Goal: Task Accomplishment & Management: Use online tool/utility

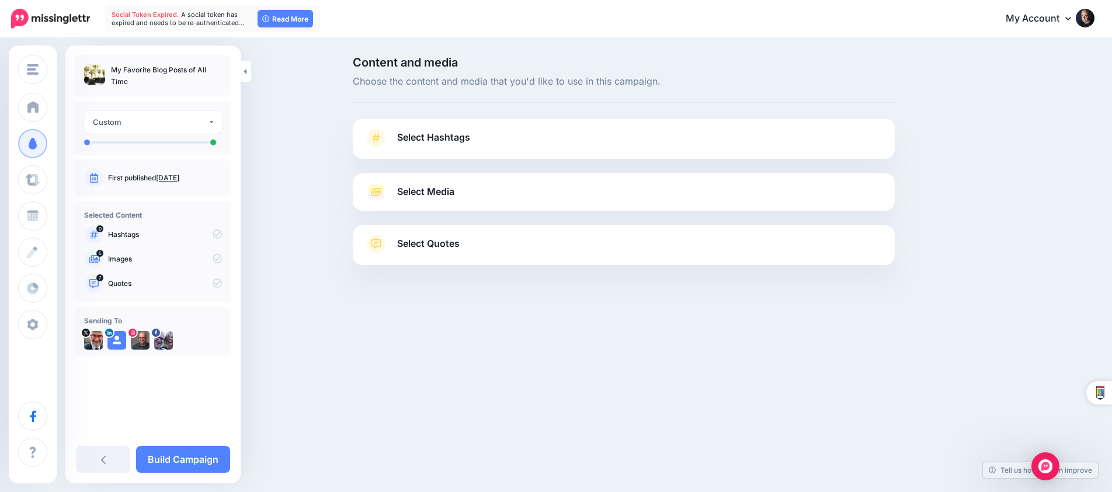
click at [580, 197] on link "Select Media" at bounding box center [624, 192] width 519 height 19
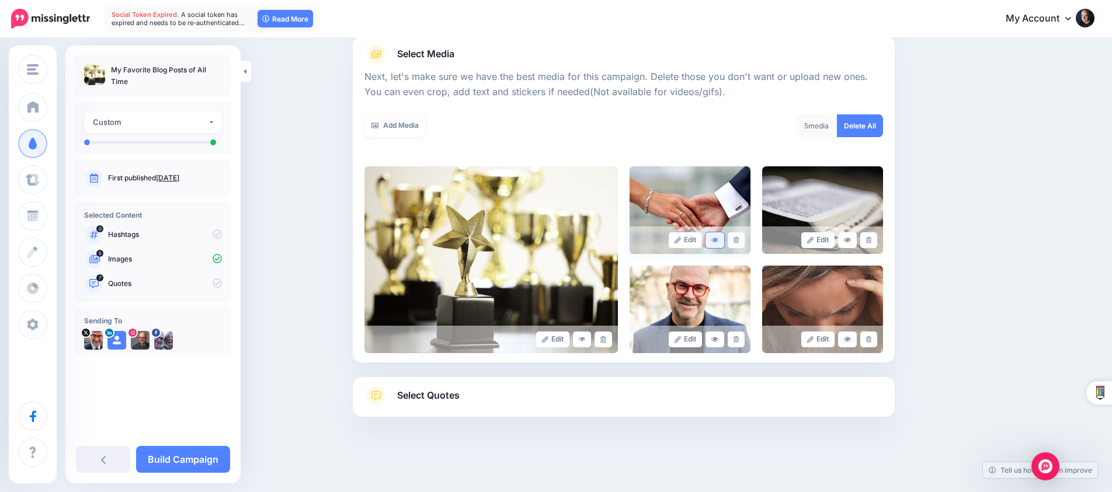
scroll to position [137, 0]
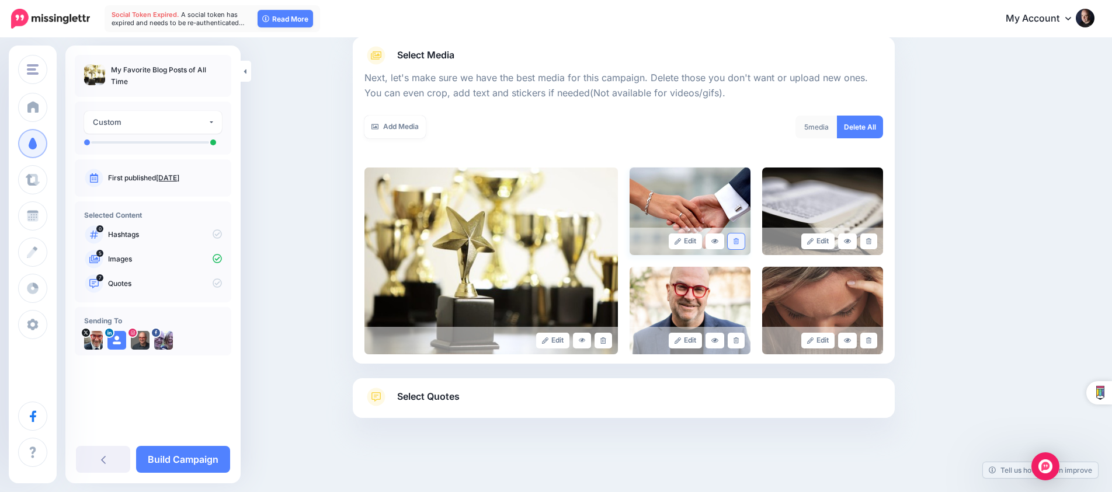
click at [733, 235] on link at bounding box center [736, 242] width 17 height 16
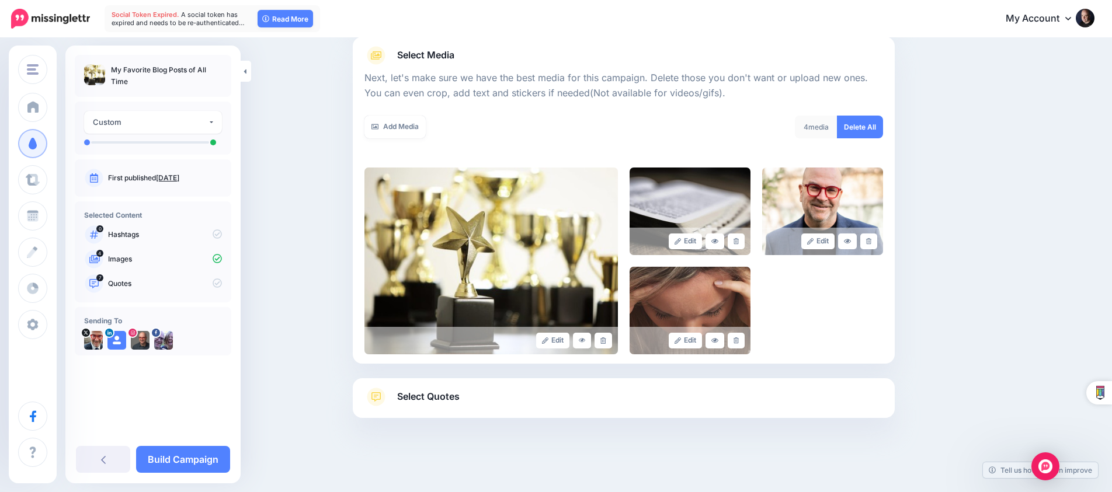
click at [733, 235] on link at bounding box center [736, 242] width 17 height 16
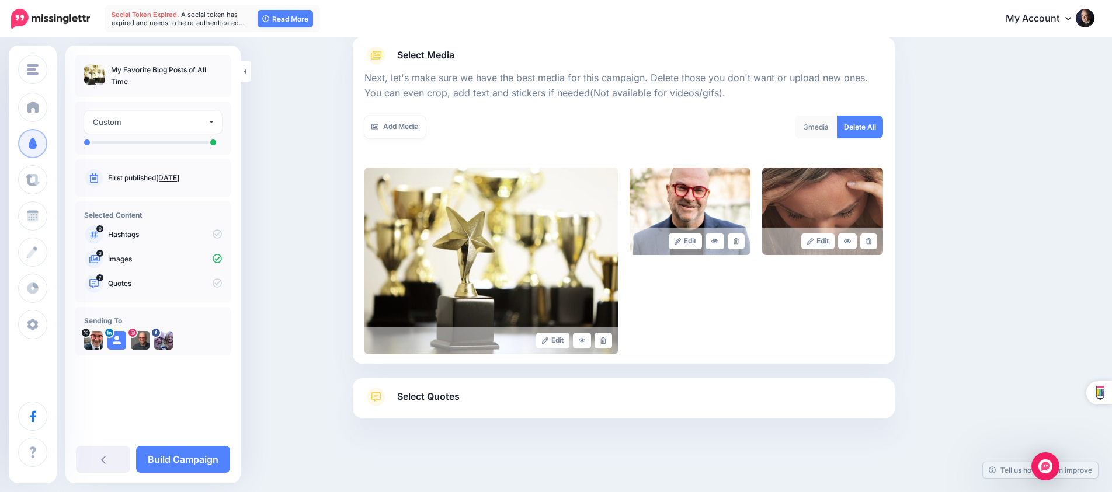
click at [733, 235] on link at bounding box center [736, 242] width 17 height 16
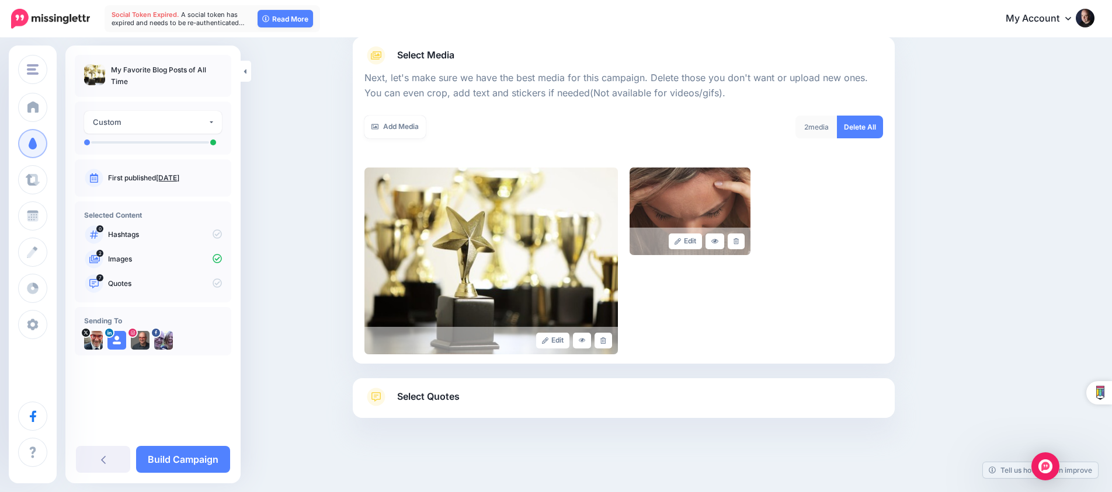
click at [733, 235] on link at bounding box center [736, 242] width 17 height 16
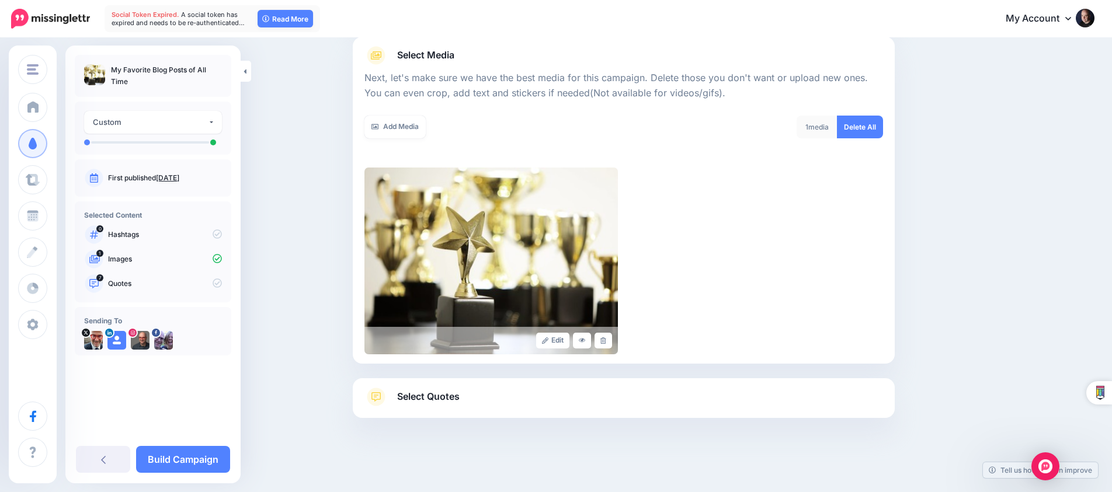
click at [609, 397] on link "Select Quotes" at bounding box center [624, 403] width 519 height 30
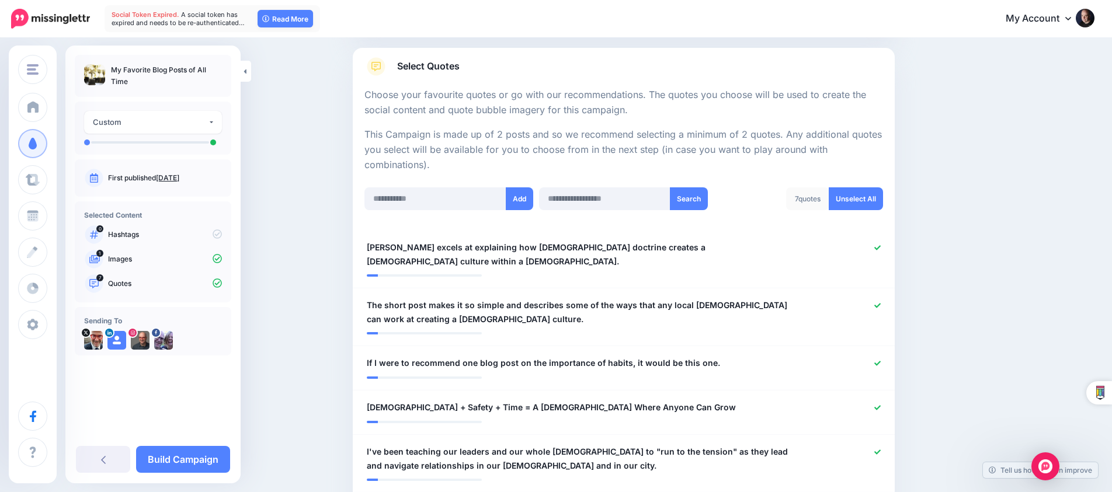
scroll to position [180, 0]
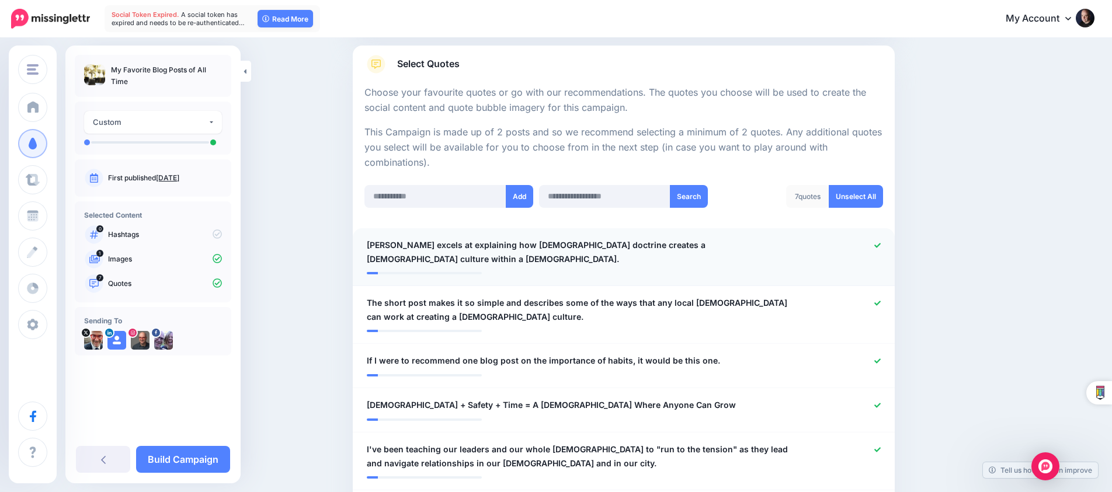
click at [876, 244] on icon at bounding box center [878, 245] width 6 height 6
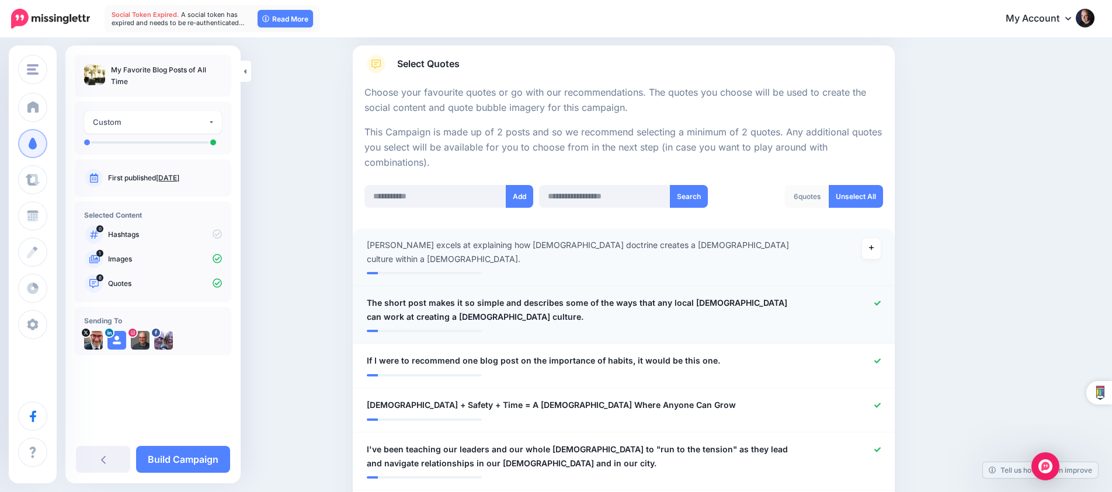
click at [877, 300] on link at bounding box center [878, 304] width 6 height 8
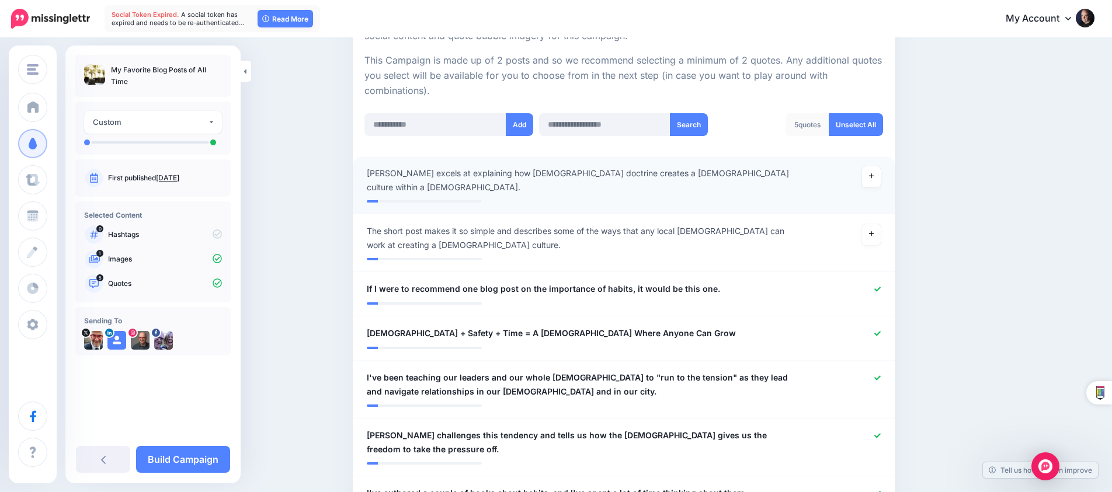
scroll to position [256, 0]
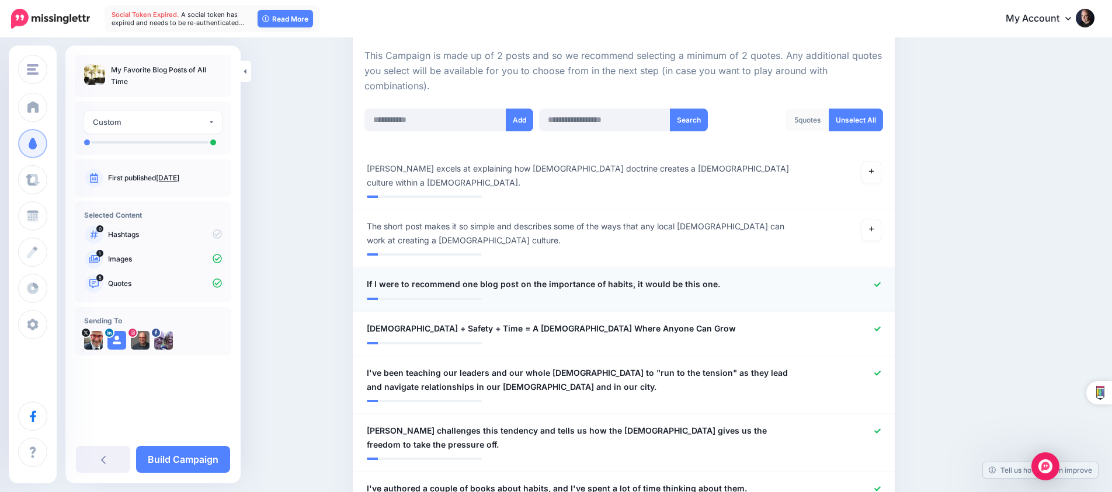
click at [877, 282] on icon at bounding box center [878, 285] width 6 height 6
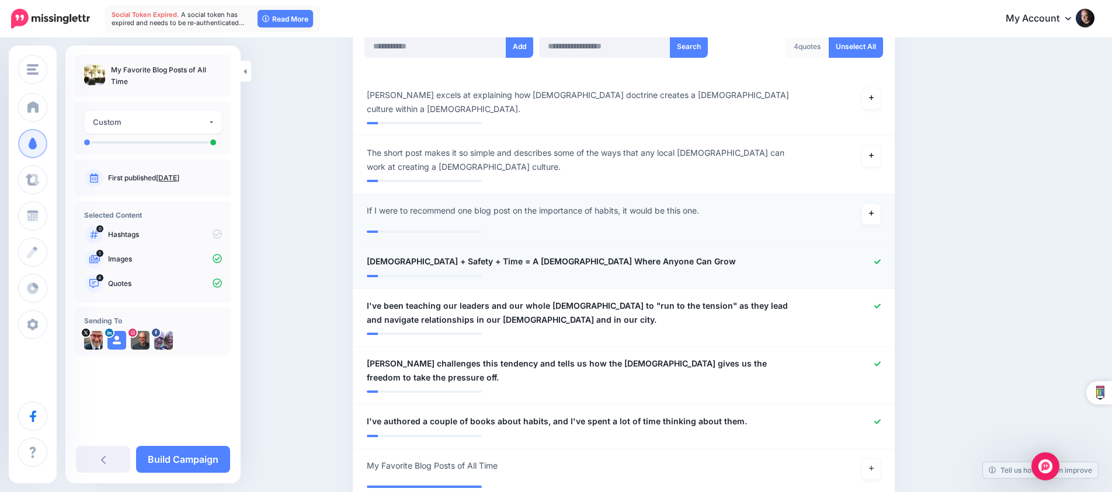
scroll to position [331, 0]
click at [880, 259] on icon at bounding box center [878, 261] width 6 height 5
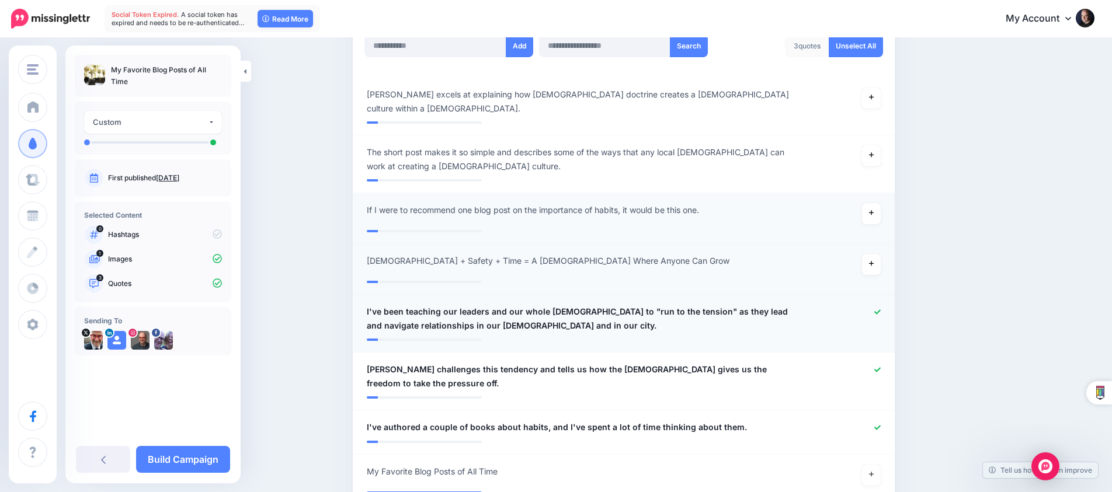
click at [875, 305] on div at bounding box center [845, 319] width 89 height 28
click at [882, 305] on div at bounding box center [845, 319] width 89 height 28
click at [877, 309] on icon at bounding box center [878, 312] width 6 height 6
click at [877, 367] on icon at bounding box center [878, 369] width 6 height 5
click at [875, 421] on div at bounding box center [845, 428] width 89 height 15
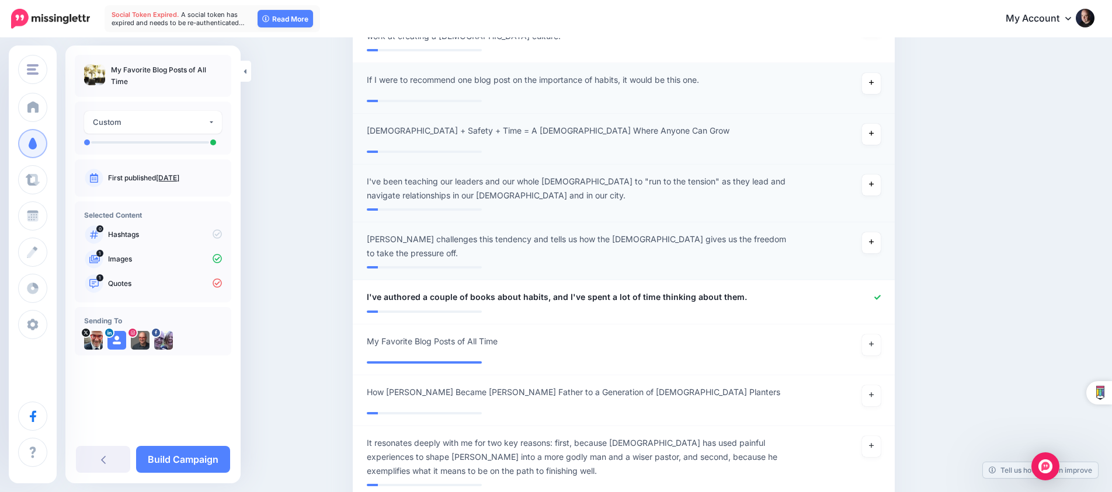
scroll to position [470, 0]
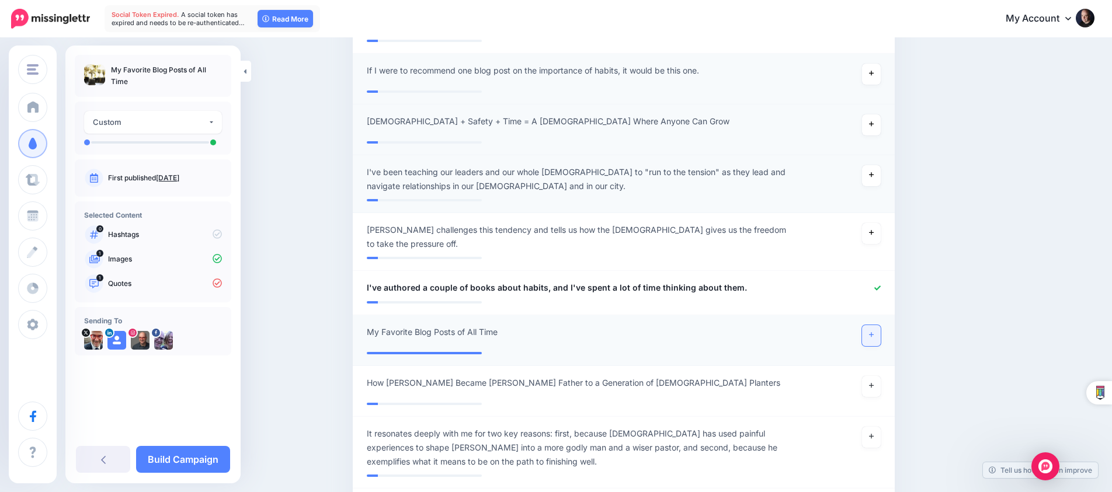
click at [871, 332] on icon at bounding box center [871, 335] width 5 height 6
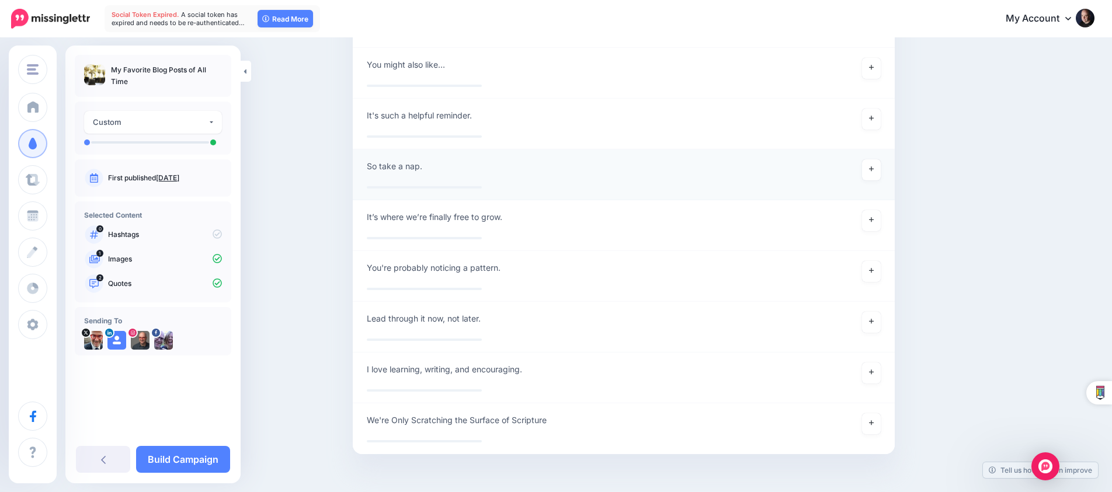
scroll to position [2950, 0]
click at [178, 453] on link "Build Campaign" at bounding box center [183, 459] width 94 height 27
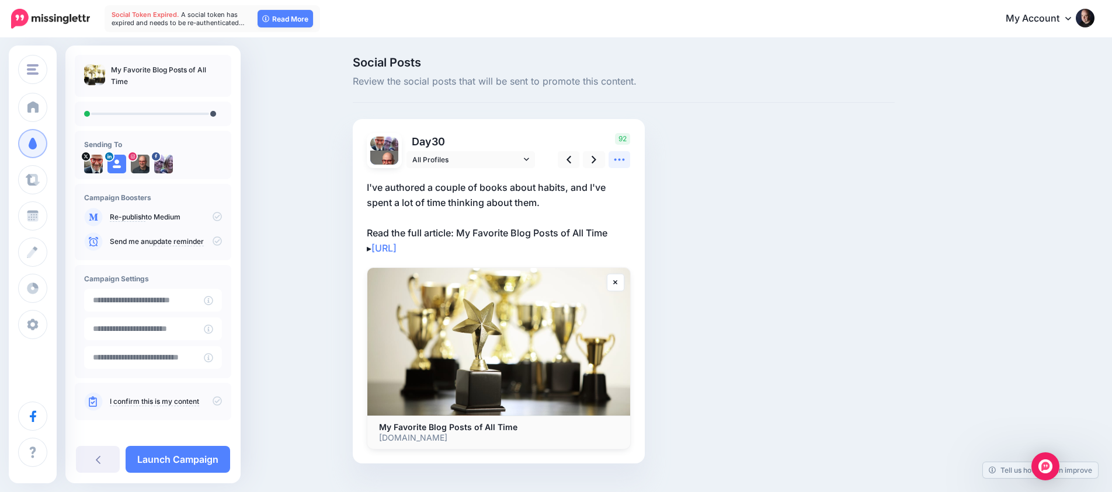
click at [617, 158] on icon at bounding box center [619, 160] width 12 height 12
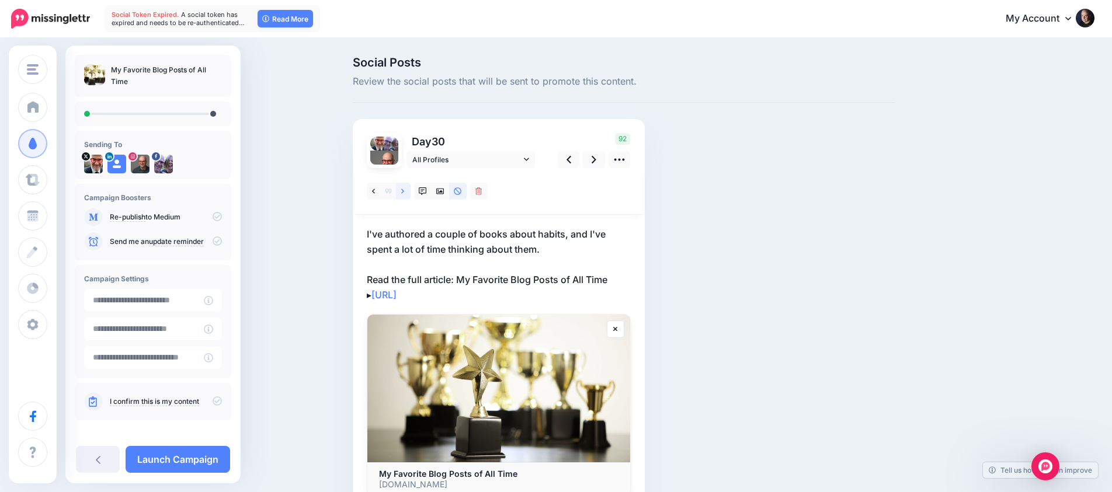
click at [403, 192] on icon at bounding box center [402, 192] width 3 height 8
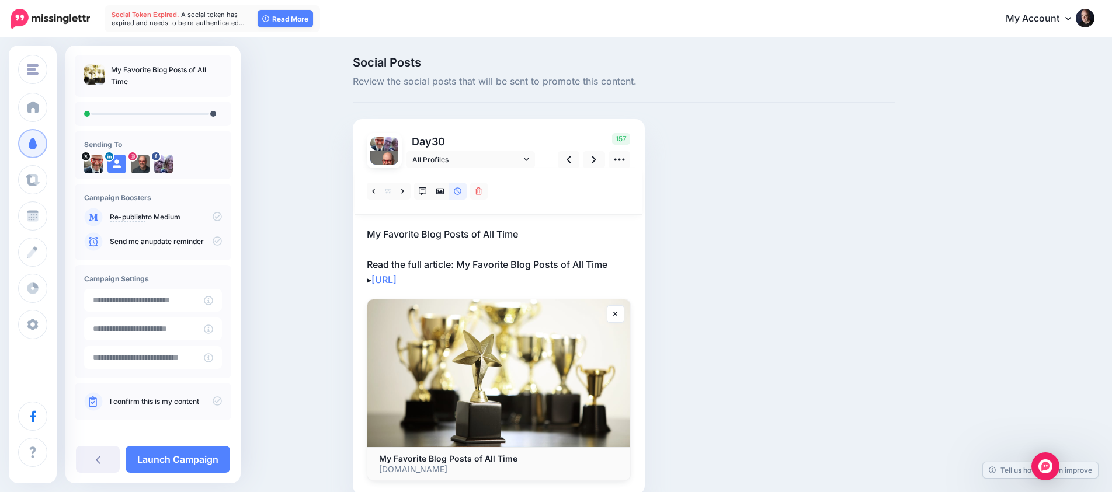
click at [522, 262] on p "My Favorite Blog Posts of All Time Read the full article: My Favorite Blog Post…" at bounding box center [499, 257] width 264 height 61
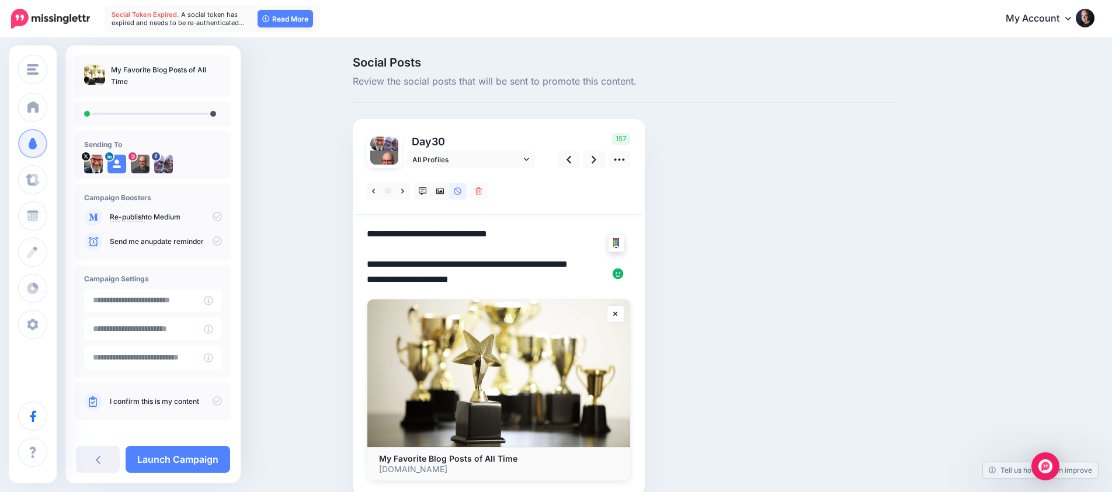
drag, startPoint x: 609, startPoint y: 262, endPoint x: 357, endPoint y: 256, distance: 251.9
click at [357, 256] on div "Day 30 All Profiles" at bounding box center [499, 307] width 292 height 376
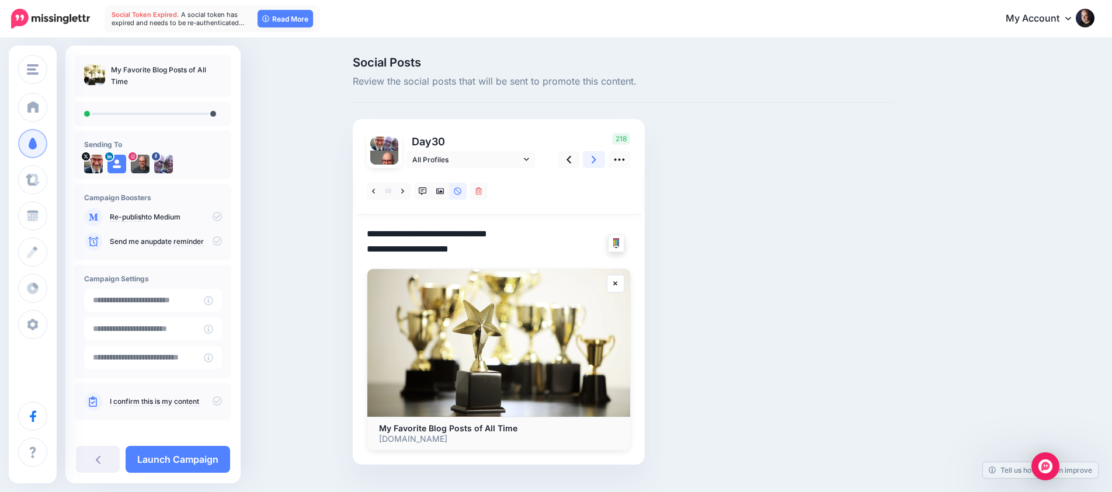
type textarea "**********"
click at [596, 161] on icon at bounding box center [594, 160] width 5 height 12
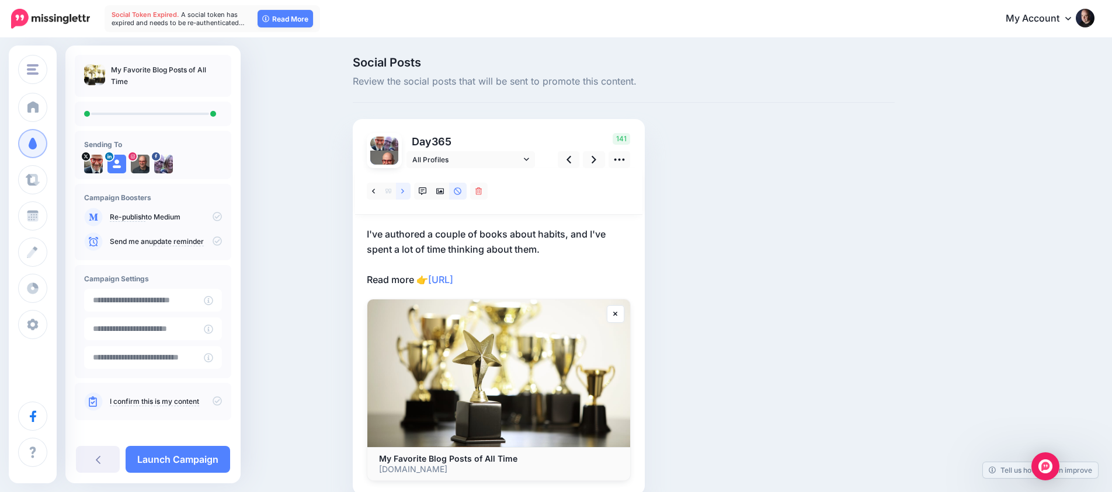
click at [403, 193] on icon at bounding box center [402, 192] width 3 height 8
click at [403, 190] on icon at bounding box center [402, 192] width 3 height 8
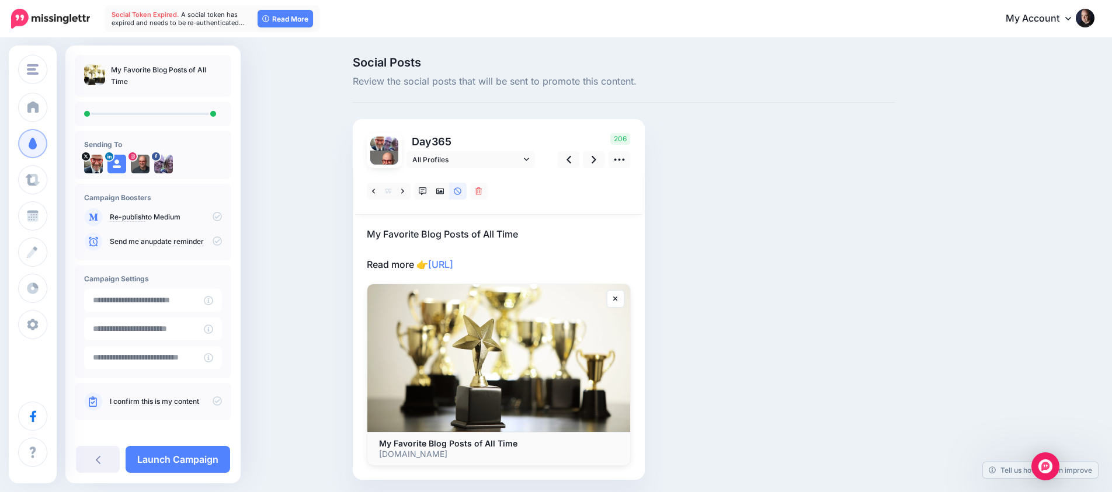
click at [213, 404] on icon at bounding box center [217, 401] width 9 height 9
click at [207, 460] on link "Launch Campaign" at bounding box center [178, 459] width 105 height 27
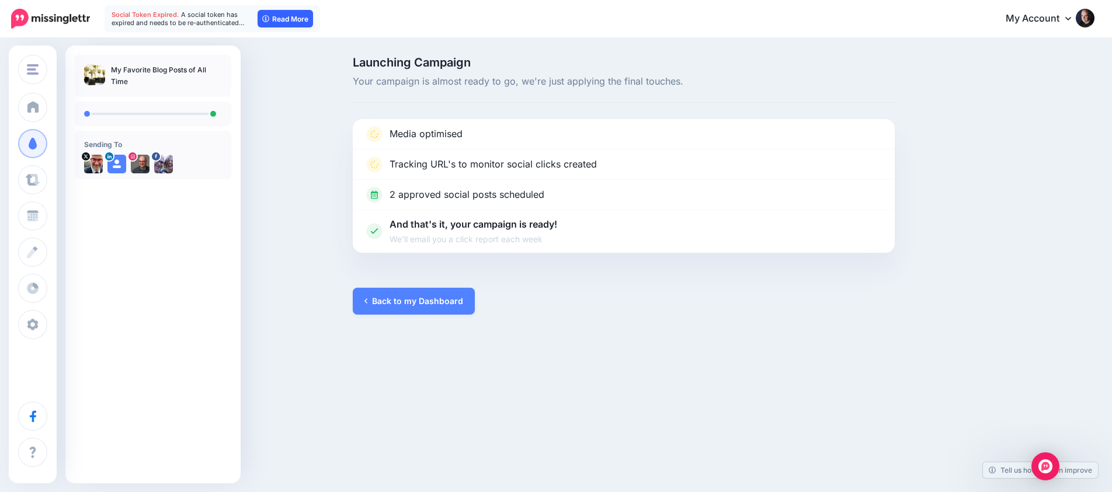
click at [297, 19] on link "Read More" at bounding box center [285, 19] width 55 height 18
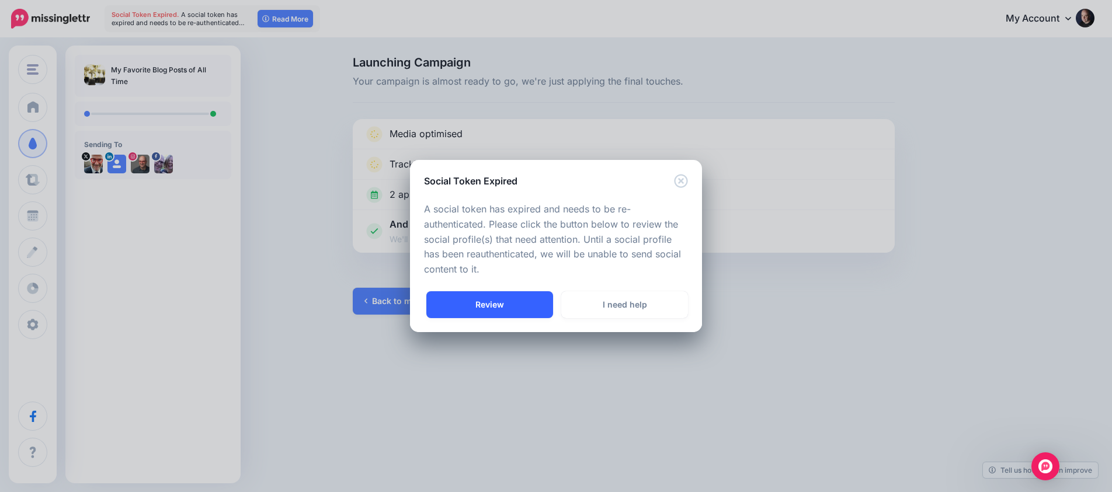
click at [534, 300] on link "Review" at bounding box center [489, 305] width 127 height 27
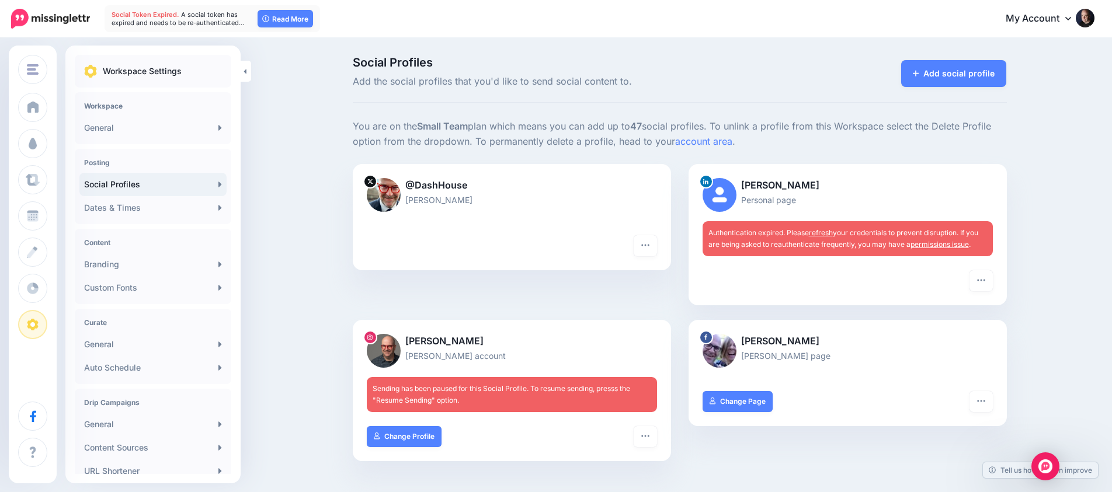
click at [830, 231] on link "refresh" at bounding box center [821, 232] width 24 height 9
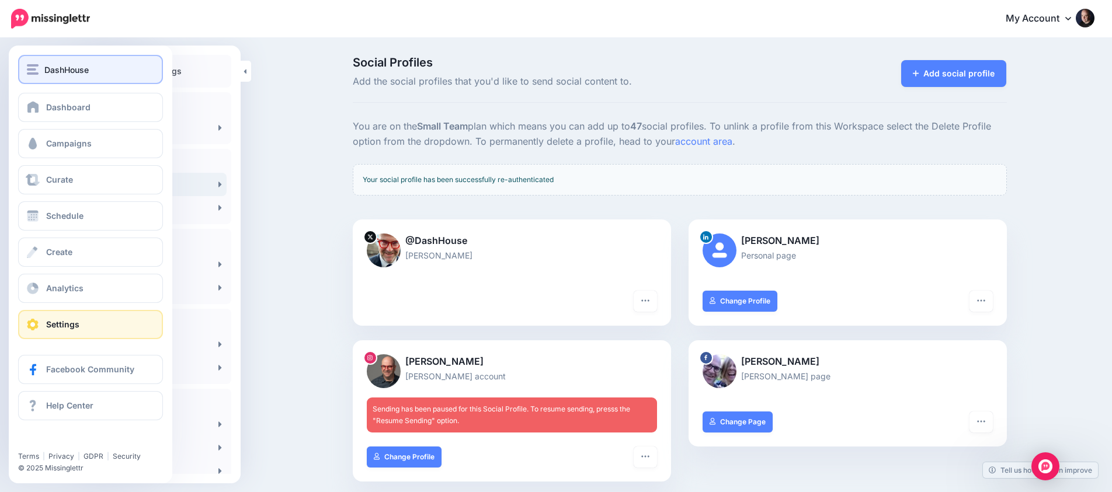
click at [32, 70] on img "button" at bounding box center [33, 69] width 12 height 11
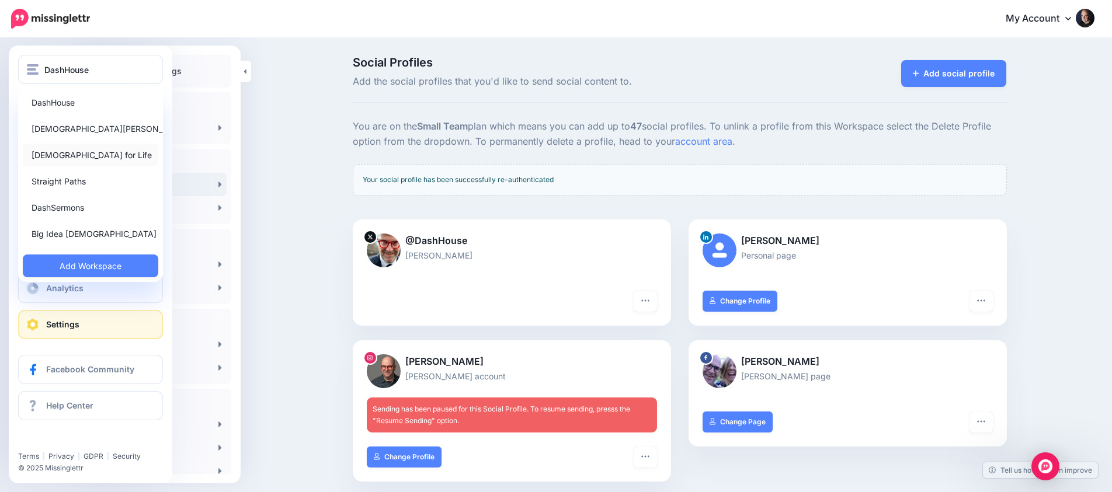
click at [61, 154] on link "[DEMOGRAPHIC_DATA] for Life" at bounding box center [91, 155] width 136 height 23
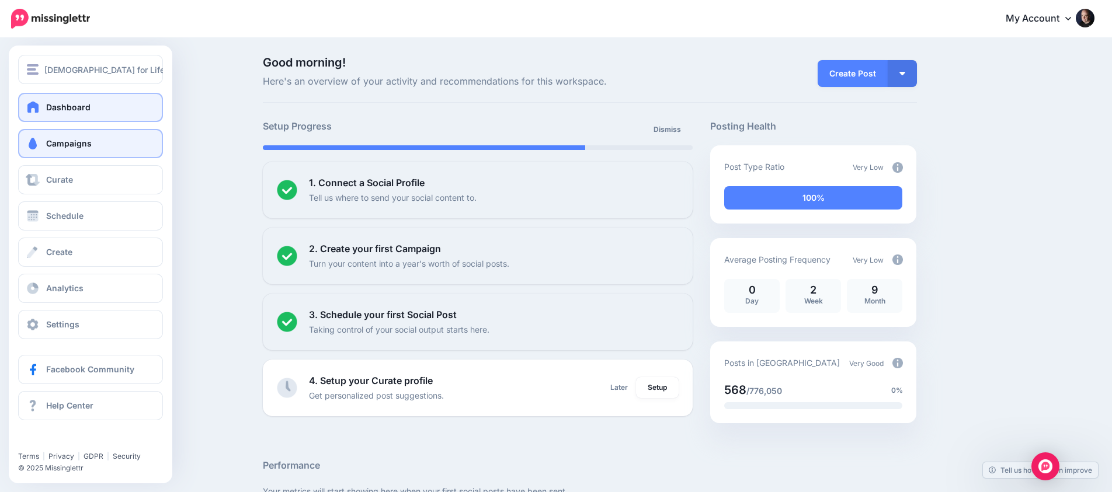
click at [61, 143] on span "Campaigns" at bounding box center [69, 143] width 46 height 10
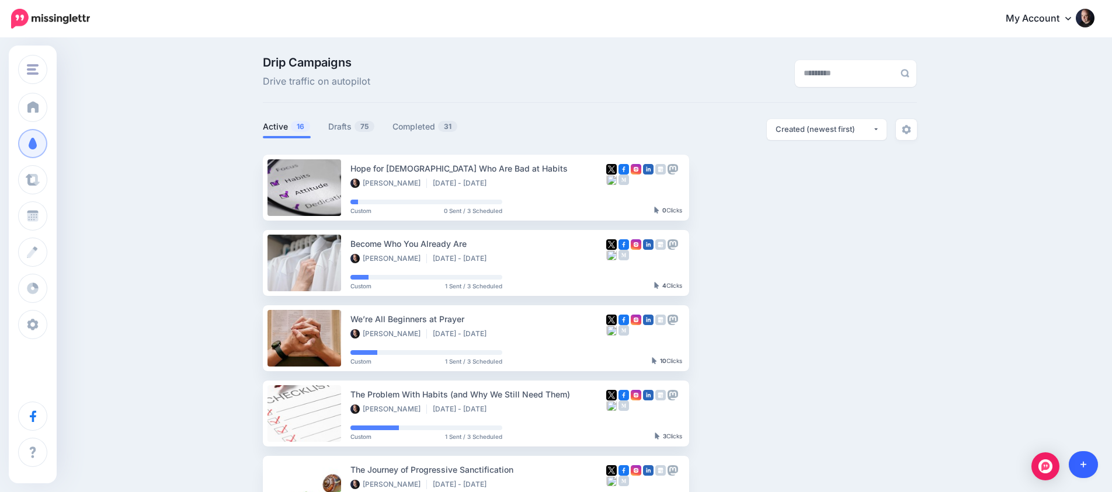
click at [1088, 460] on link at bounding box center [1084, 465] width 30 height 27
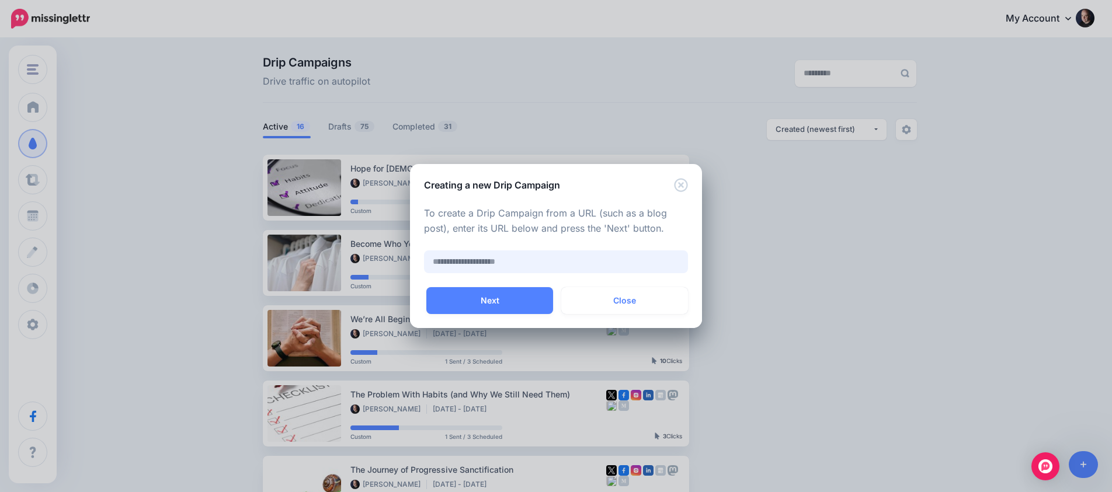
paste input "**********"
type input "**********"
click at [521, 306] on button "Next" at bounding box center [489, 300] width 127 height 27
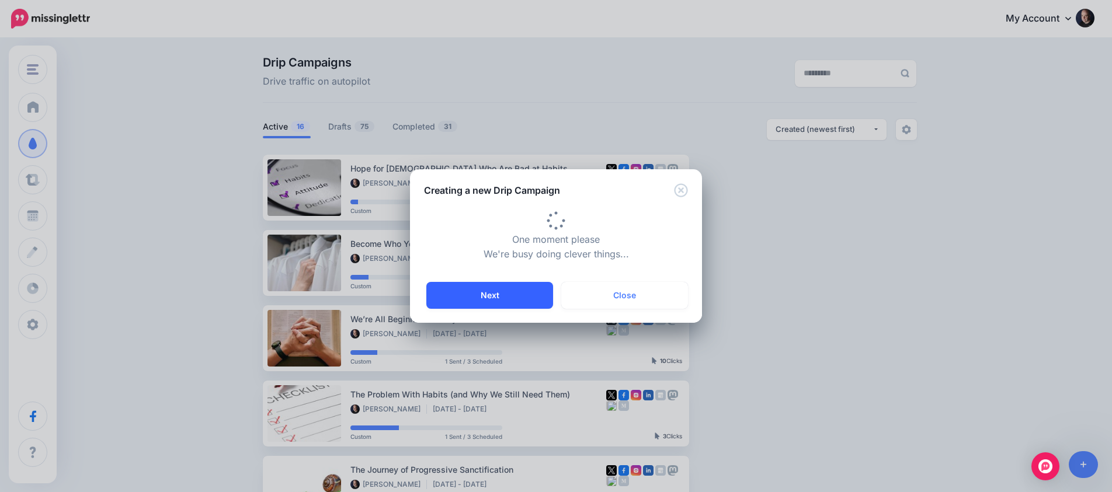
type input "**********"
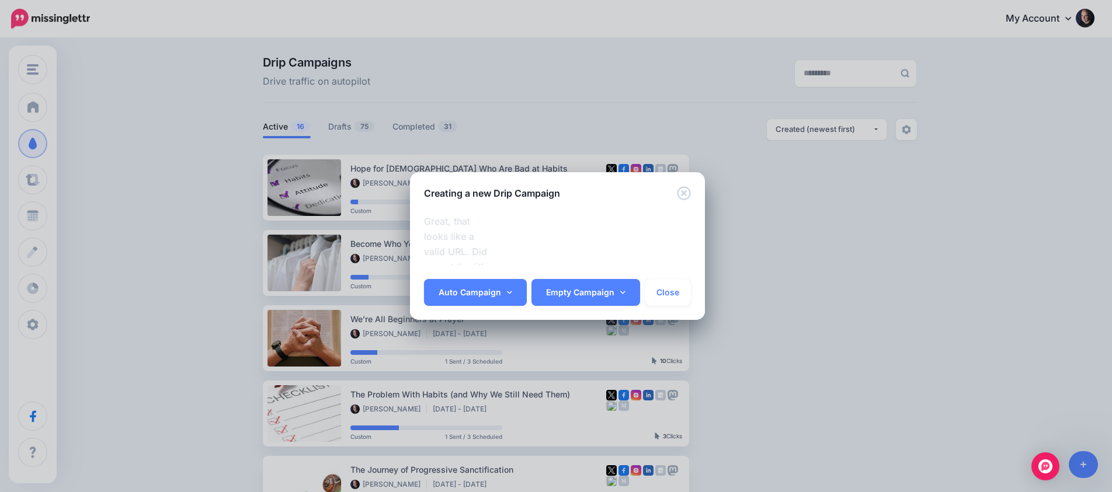
scroll to position [313, 0]
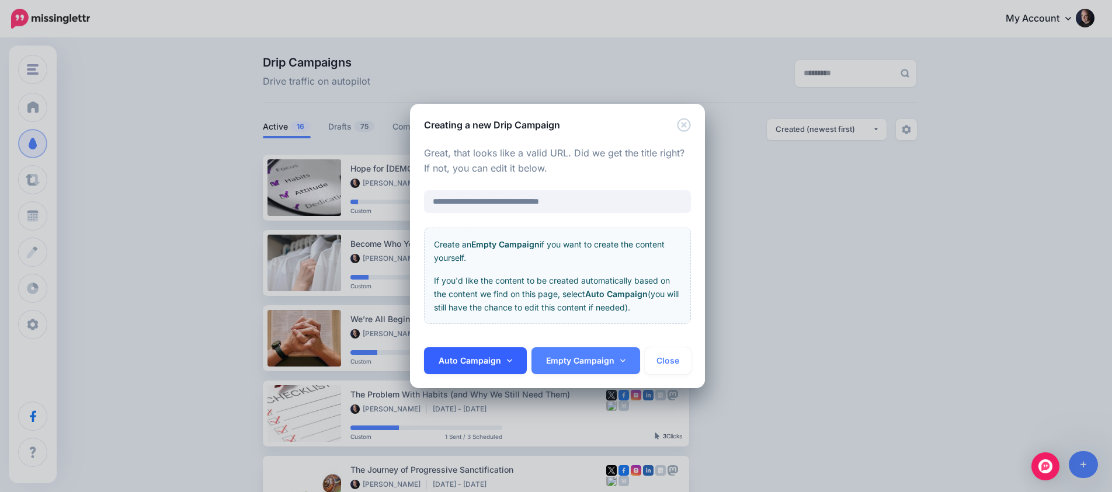
click at [504, 360] on link "Auto Campaign" at bounding box center [475, 361] width 103 height 27
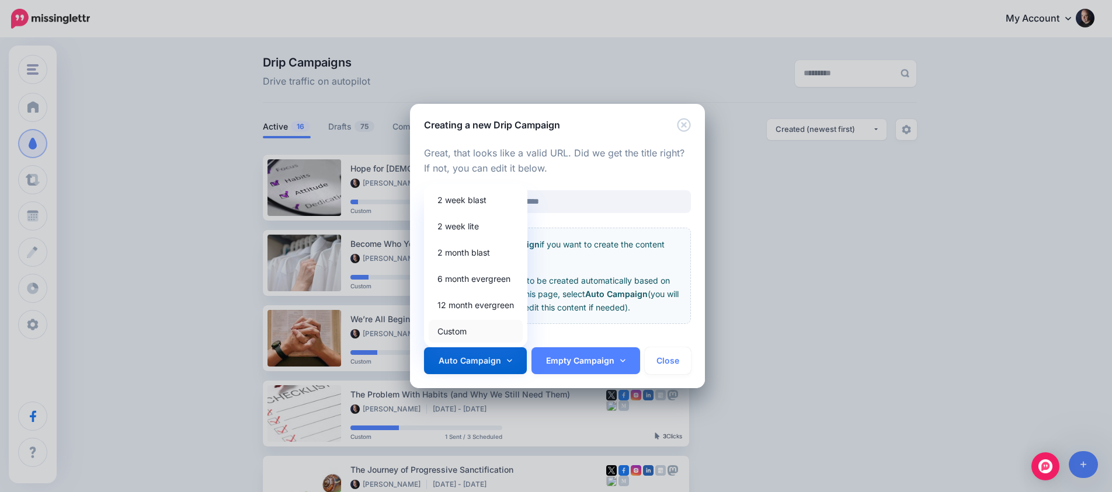
click at [484, 329] on link "Custom" at bounding box center [476, 331] width 94 height 23
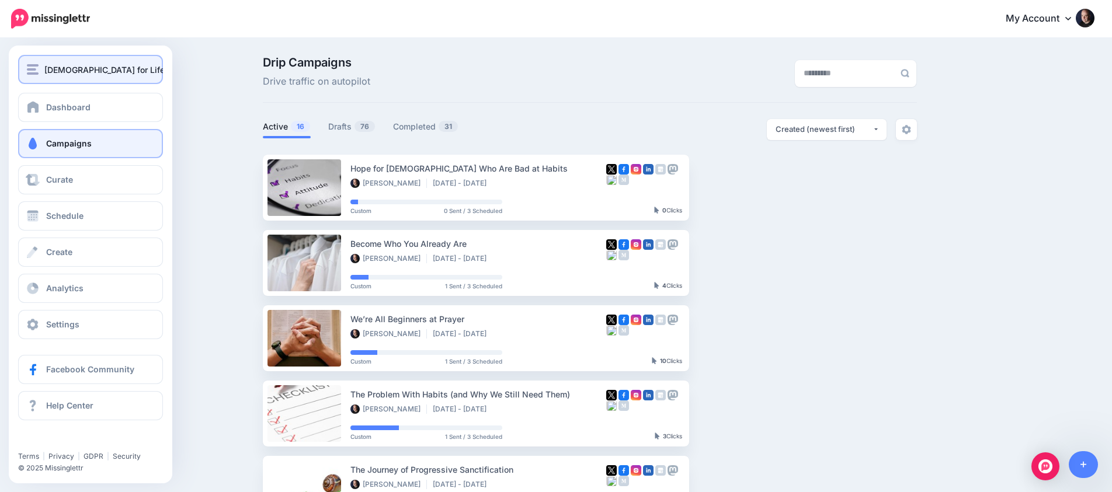
click at [47, 70] on span "[DEMOGRAPHIC_DATA] for Life" at bounding box center [104, 69] width 120 height 13
click at [40, 70] on div "[DEMOGRAPHIC_DATA] for Life" at bounding box center [90, 69] width 127 height 13
click at [46, 67] on span "[DEMOGRAPHIC_DATA] for Life" at bounding box center [104, 69] width 120 height 13
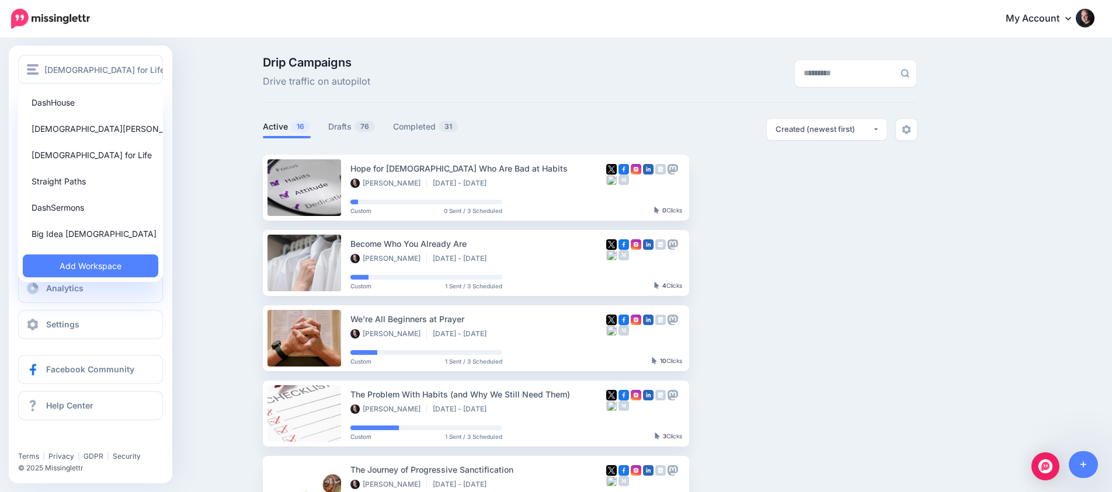
click at [75, 239] on link "Big Idea [DEMOGRAPHIC_DATA]" at bounding box center [91, 234] width 136 height 23
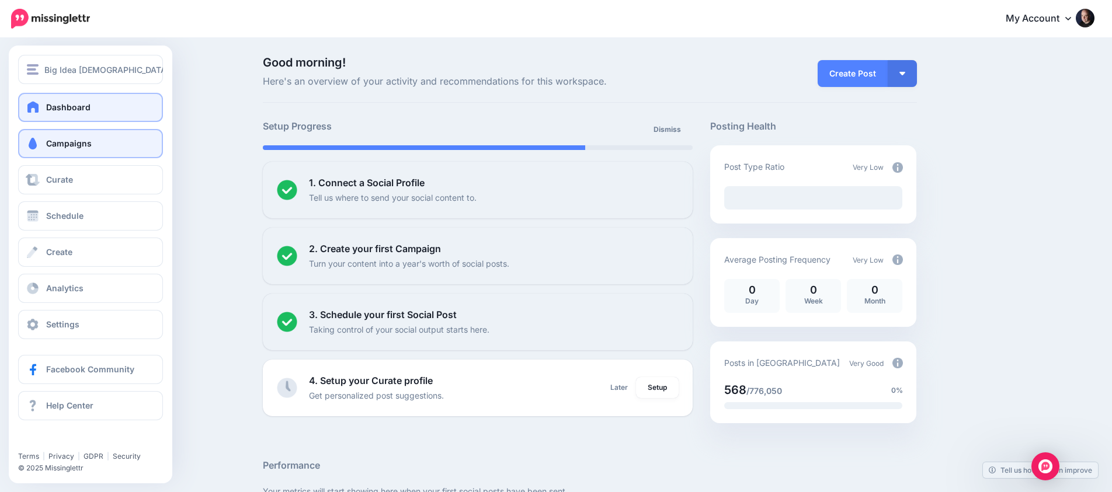
click at [40, 145] on span at bounding box center [32, 144] width 15 height 12
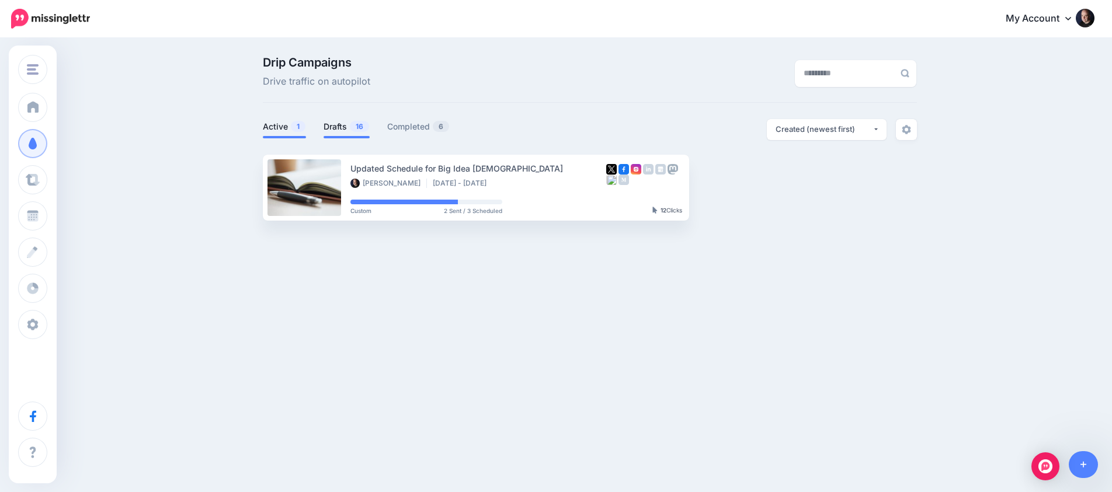
click at [340, 127] on link "Drafts 16" at bounding box center [347, 127] width 46 height 14
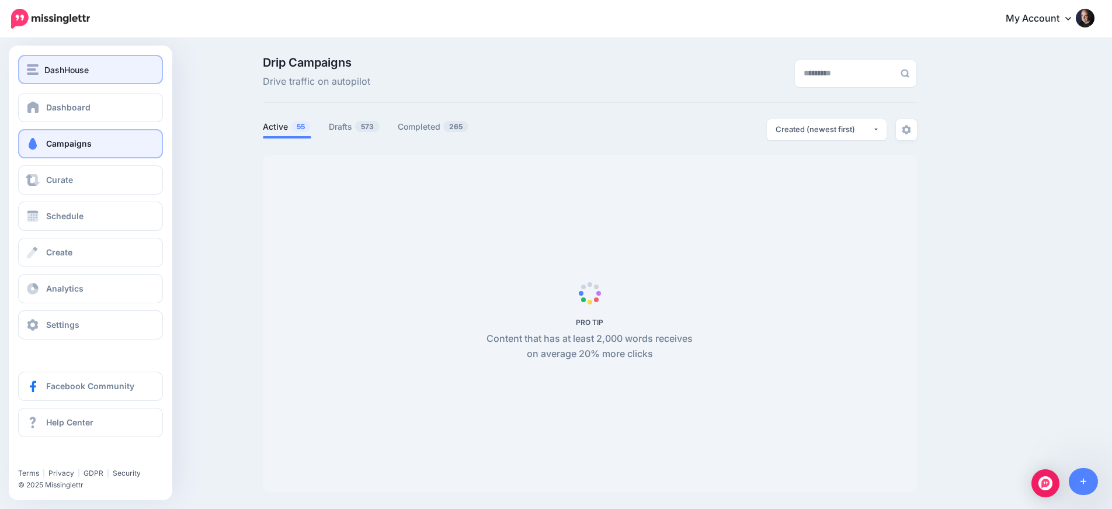
click at [116, 75] on div "DashHouse" at bounding box center [90, 69] width 127 height 13
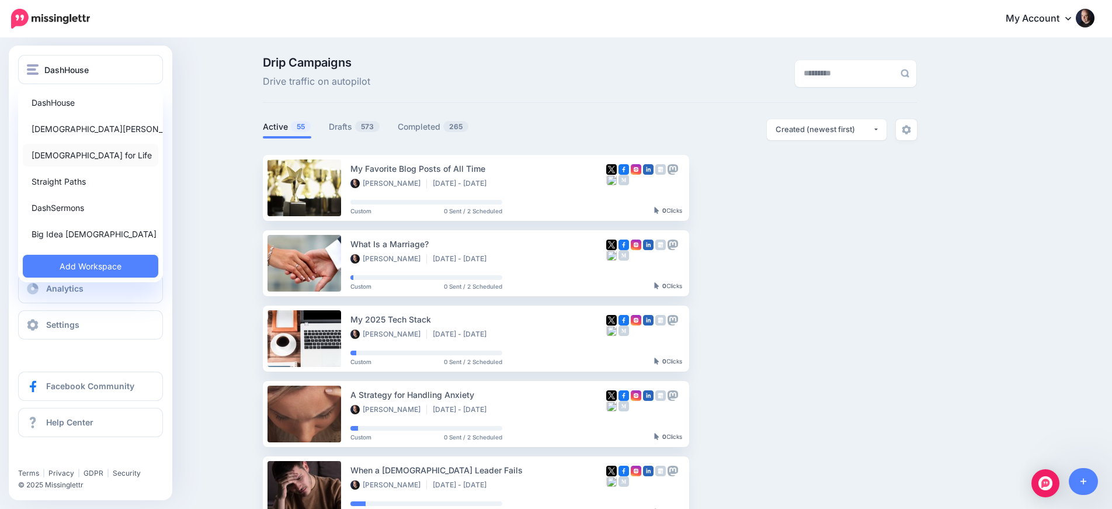
click at [77, 155] on link "[DEMOGRAPHIC_DATA] for Life" at bounding box center [91, 155] width 136 height 23
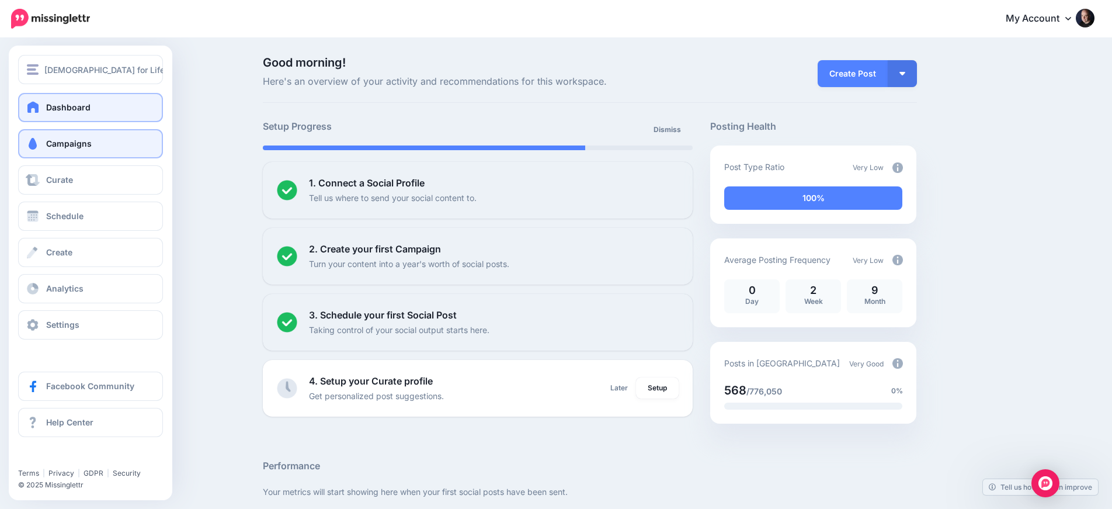
click at [39, 144] on span at bounding box center [32, 144] width 15 height 12
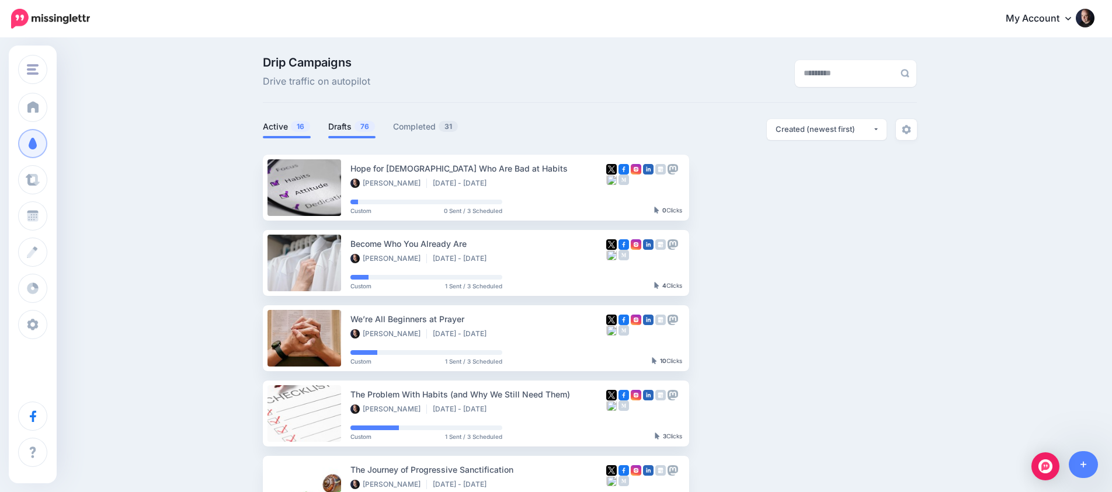
click at [342, 131] on link "Drafts 76" at bounding box center [351, 127] width 47 height 14
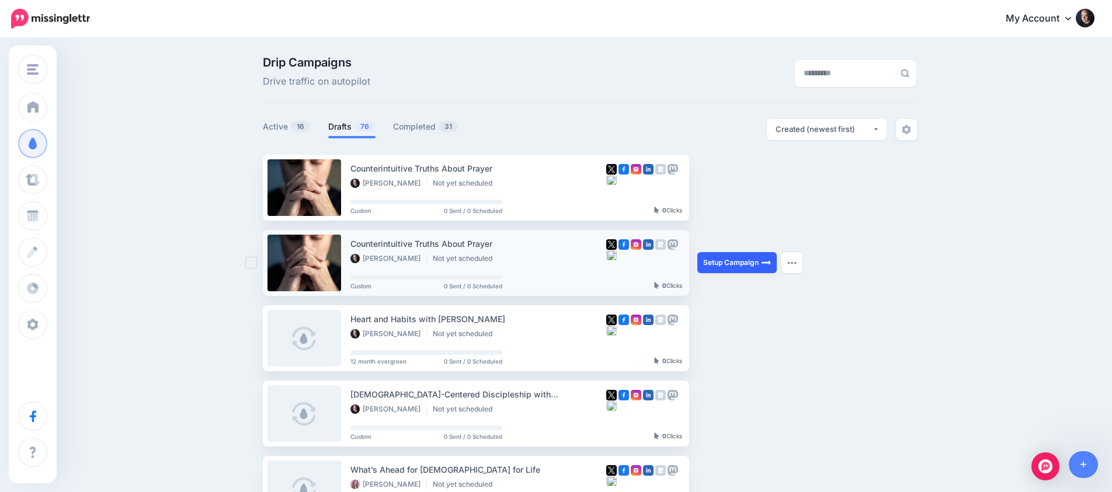
click at [727, 261] on link "Setup Campaign" at bounding box center [737, 262] width 79 height 21
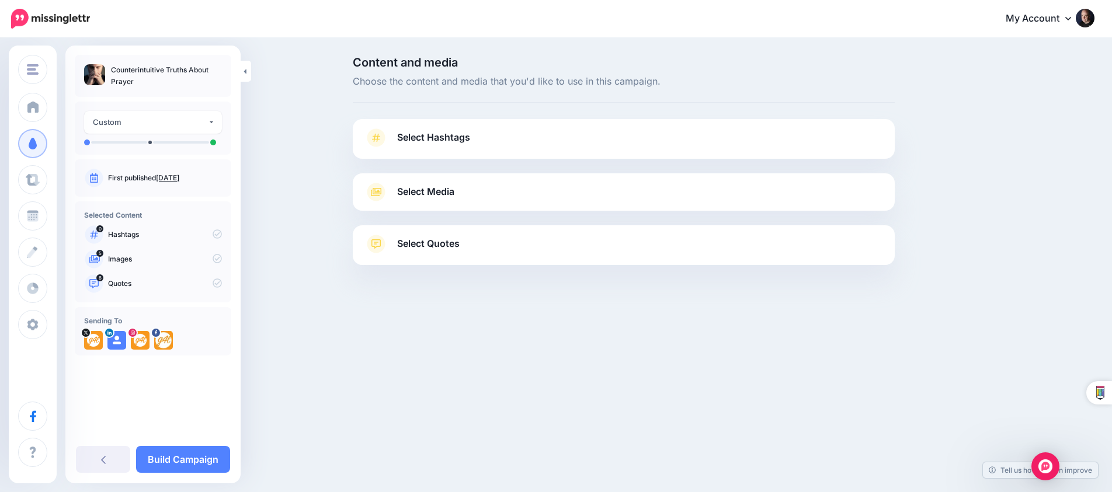
click at [449, 192] on span "Select Media" at bounding box center [425, 192] width 57 height 16
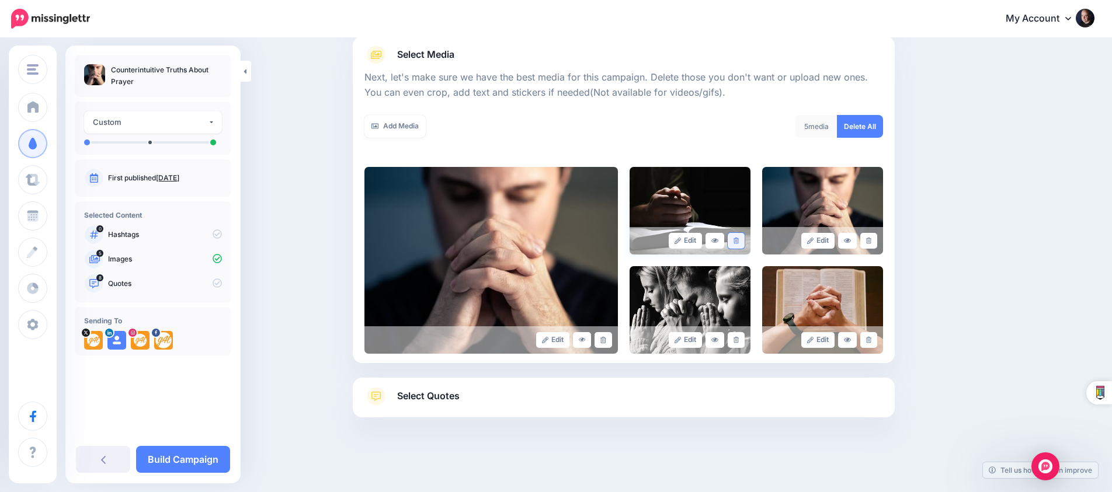
scroll to position [137, 0]
click at [731, 241] on link at bounding box center [736, 242] width 17 height 16
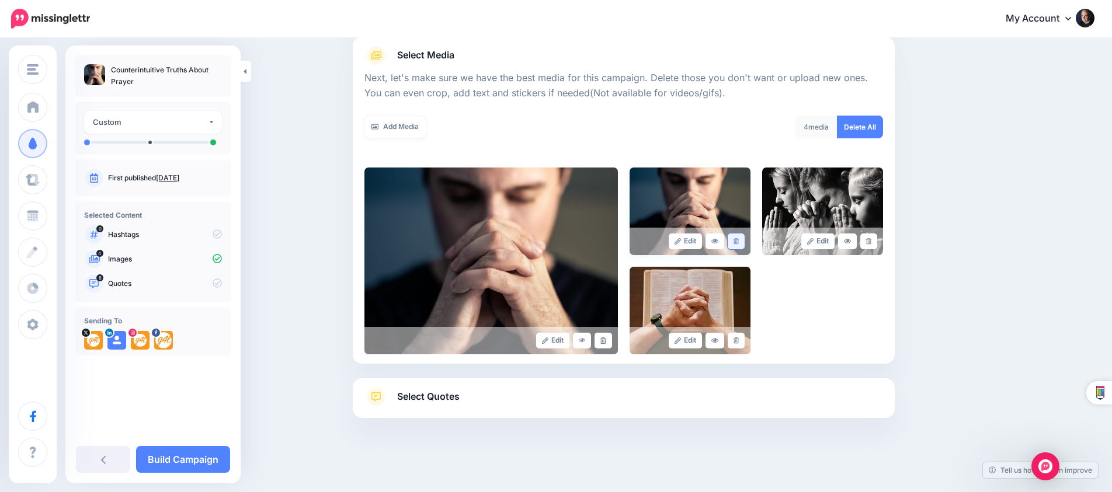
click at [733, 241] on link at bounding box center [736, 242] width 17 height 16
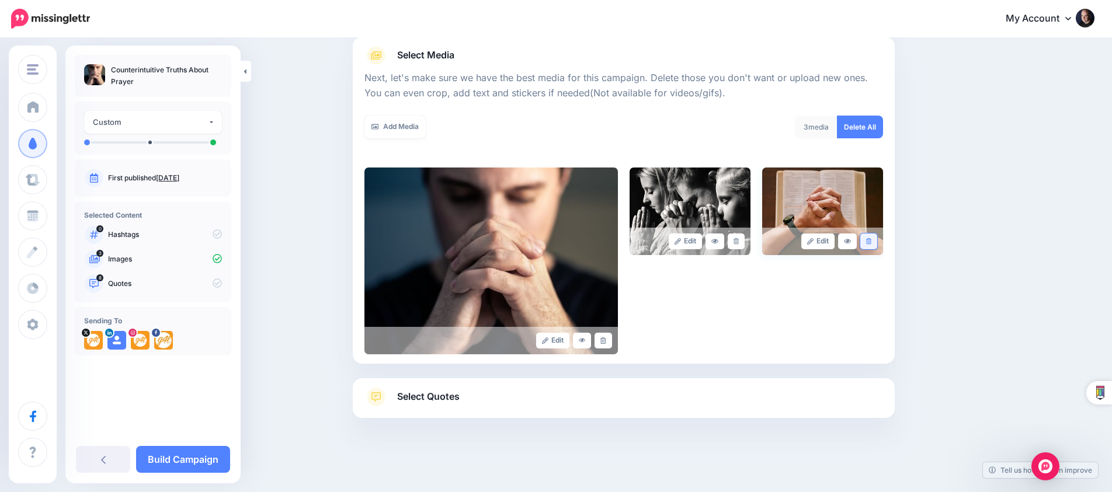
click at [866, 245] on link at bounding box center [869, 242] width 17 height 16
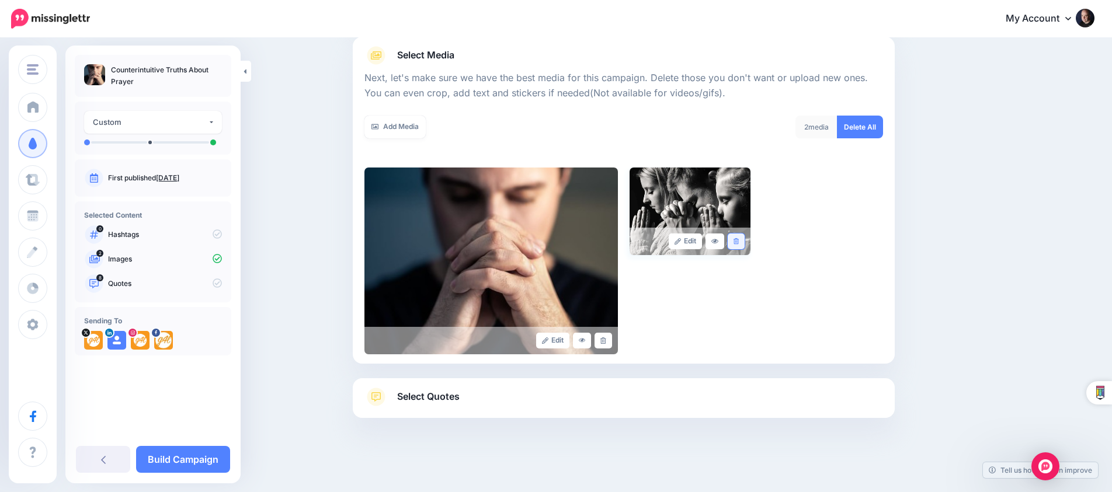
click at [741, 244] on link at bounding box center [736, 242] width 17 height 16
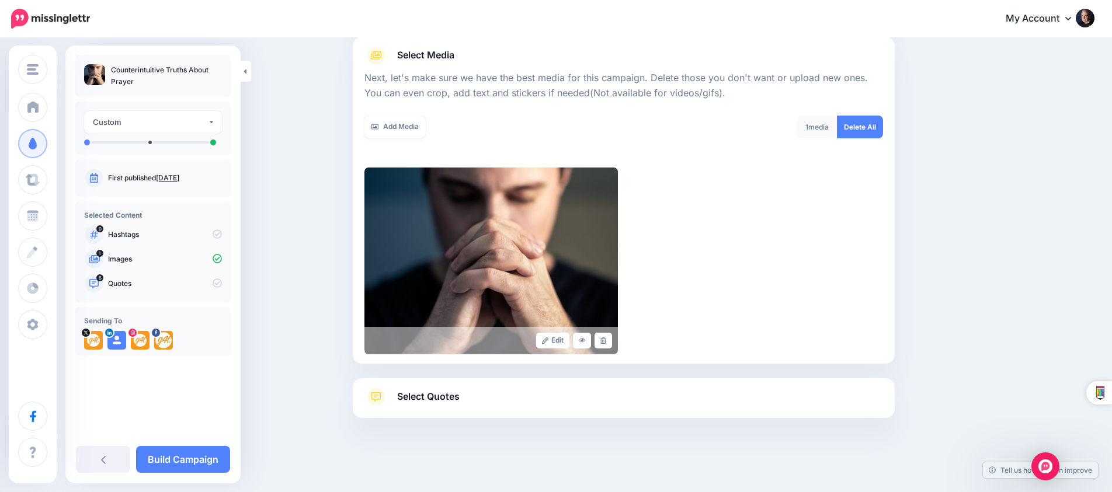
click at [484, 394] on link "Select Quotes" at bounding box center [624, 403] width 519 height 30
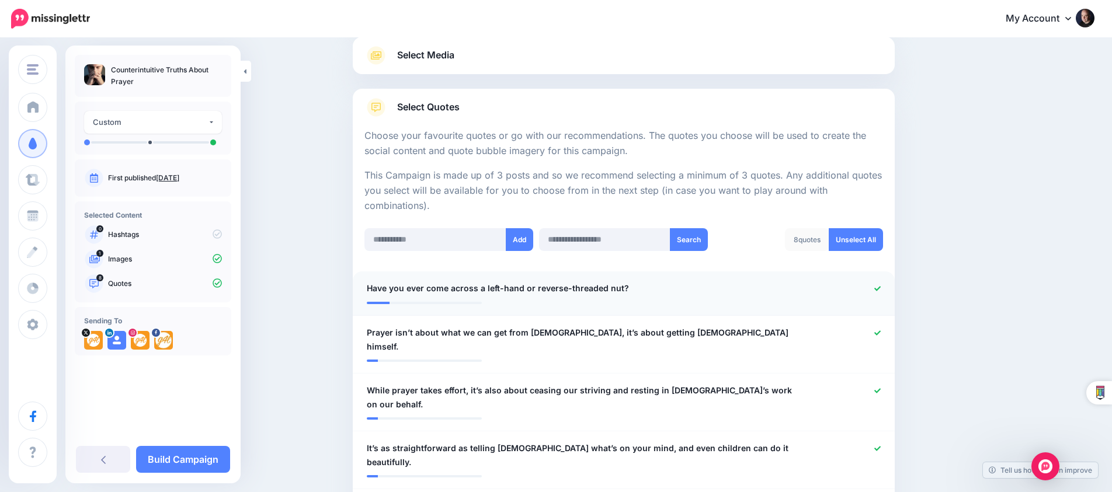
click at [880, 286] on icon at bounding box center [878, 289] width 6 height 6
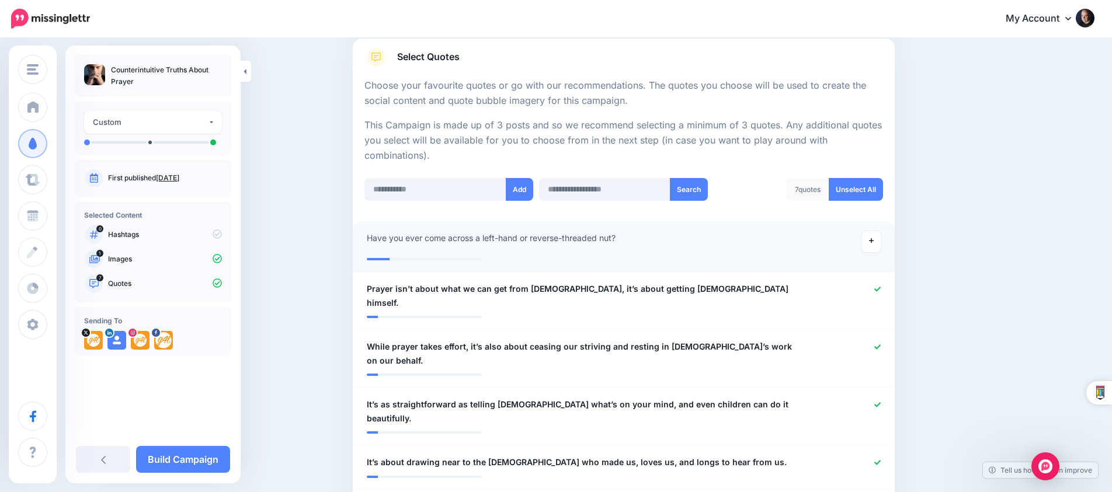
scroll to position [186, 0]
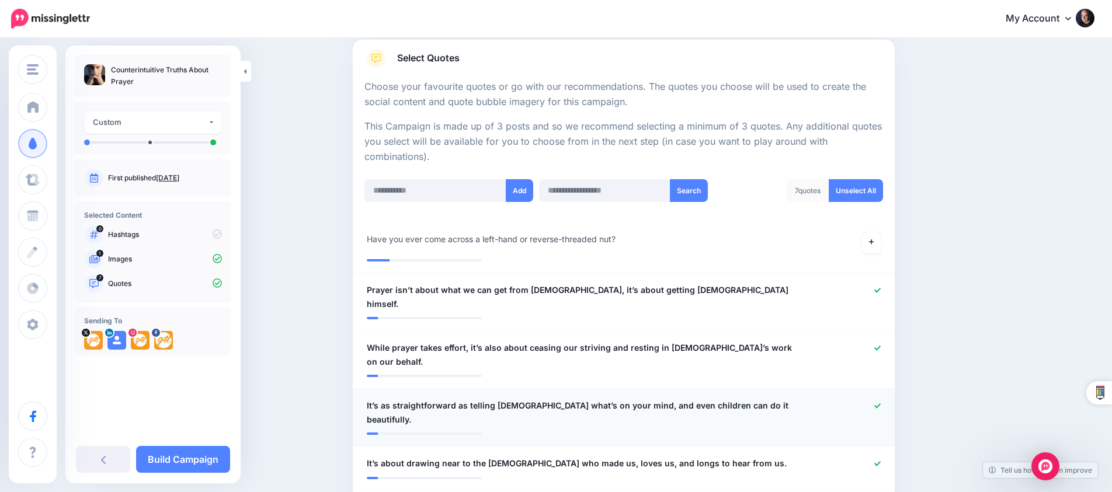
click at [871, 399] on div at bounding box center [845, 413] width 89 height 28
click at [878, 404] on icon at bounding box center [878, 406] width 6 height 5
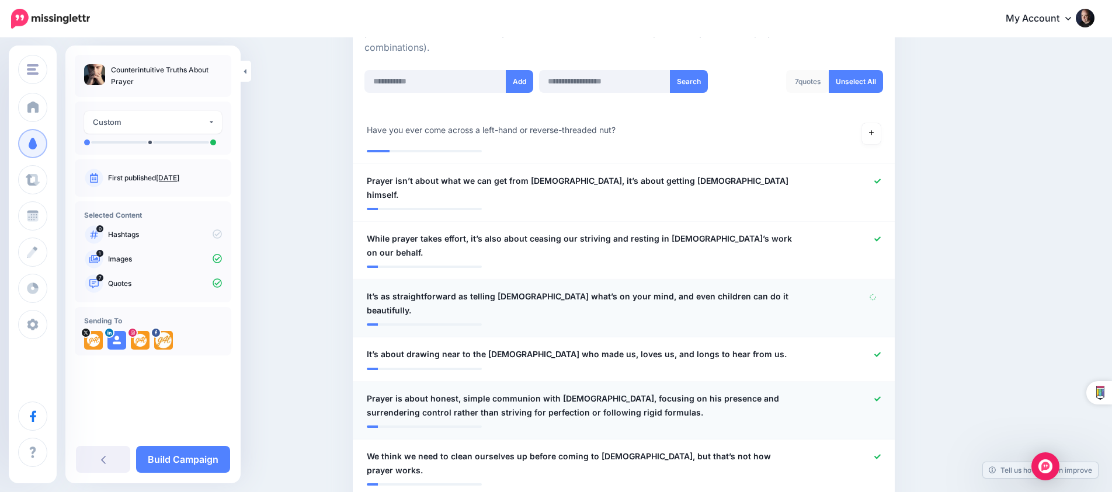
scroll to position [304, 0]
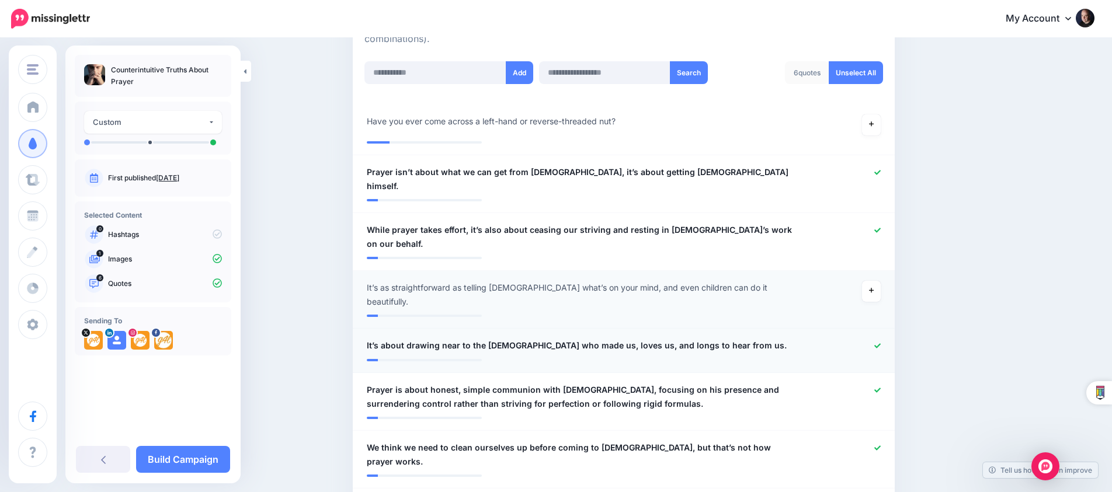
click at [872, 339] on div at bounding box center [845, 346] width 89 height 15
click at [876, 388] on icon at bounding box center [878, 390] width 6 height 5
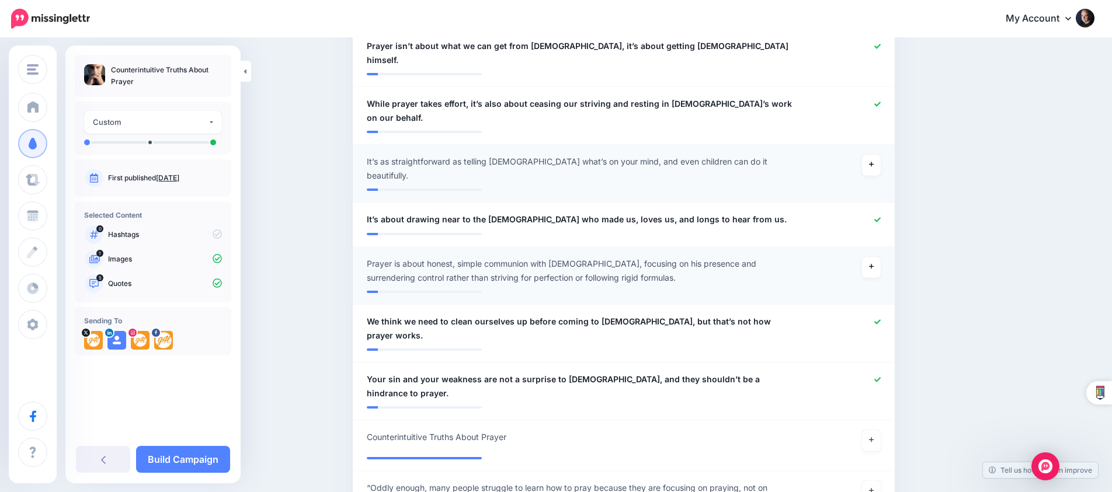
scroll to position [460, 0]
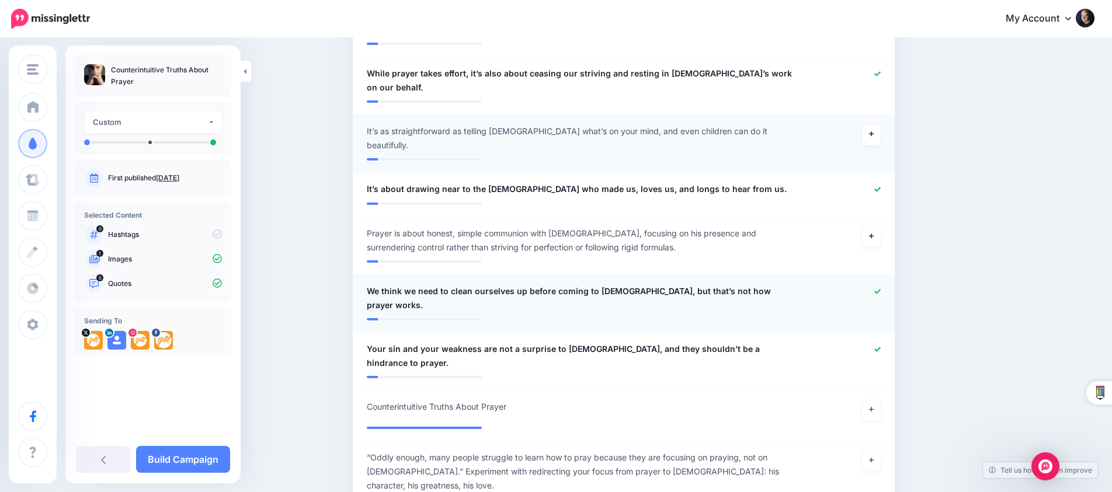
click at [876, 289] on icon at bounding box center [878, 291] width 6 height 5
click at [873, 400] on link at bounding box center [871, 410] width 19 height 21
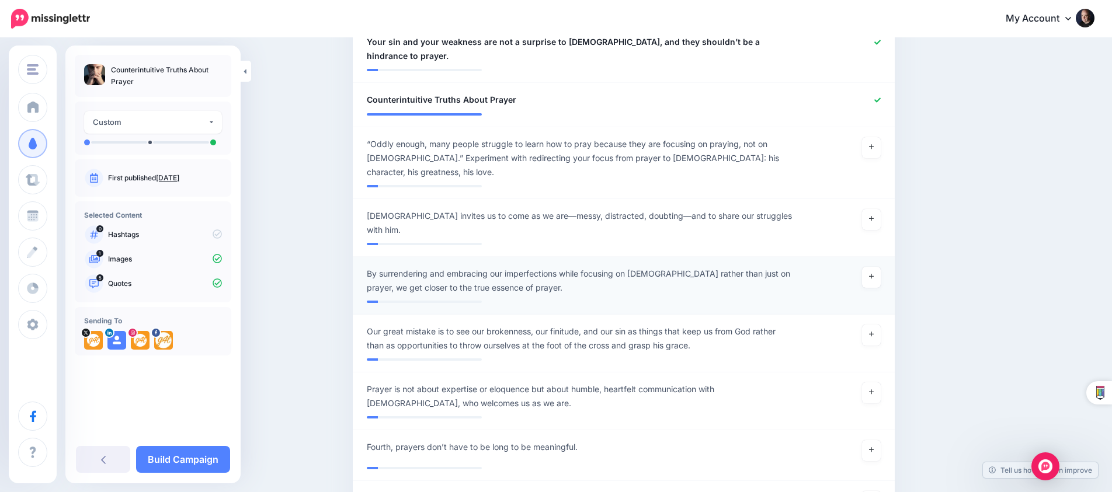
scroll to position [768, 0]
click at [871, 382] on link at bounding box center [871, 392] width 19 height 21
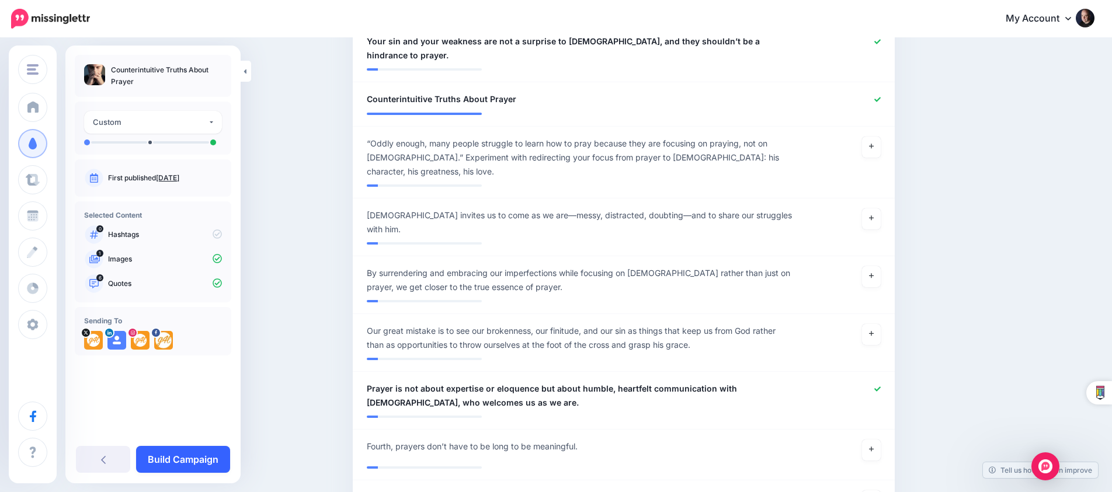
click at [188, 456] on link "Build Campaign" at bounding box center [183, 459] width 94 height 27
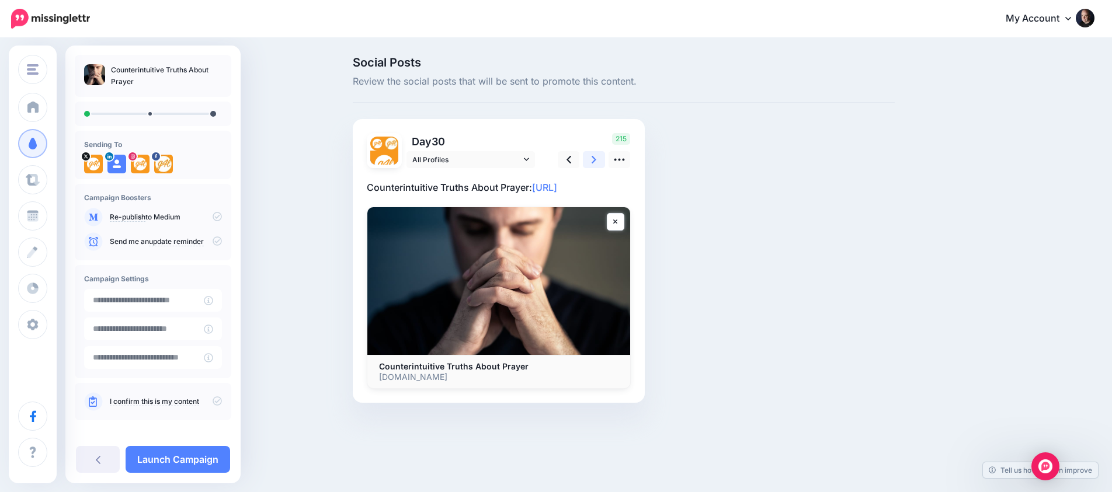
click at [592, 162] on icon at bounding box center [594, 160] width 5 height 12
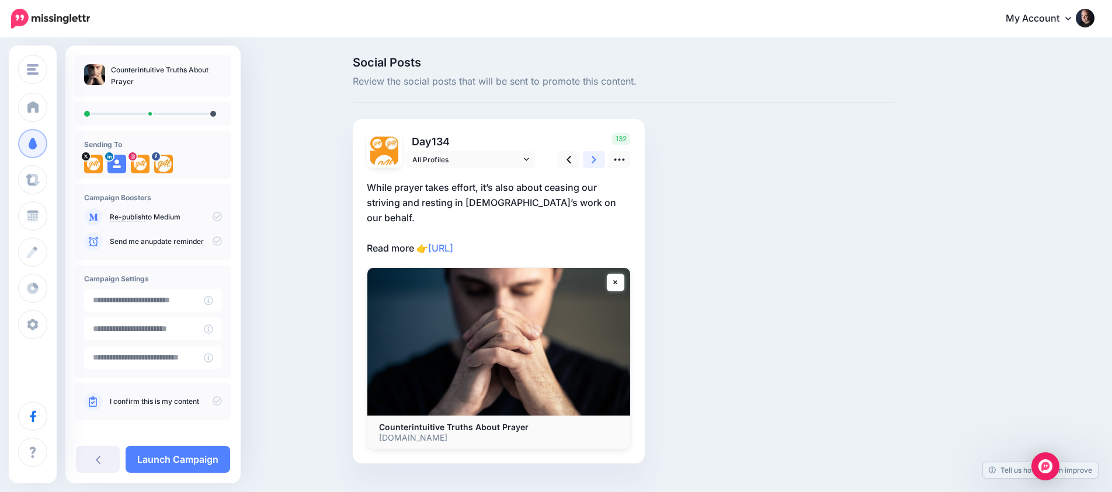
click at [592, 162] on icon at bounding box center [594, 160] width 5 height 12
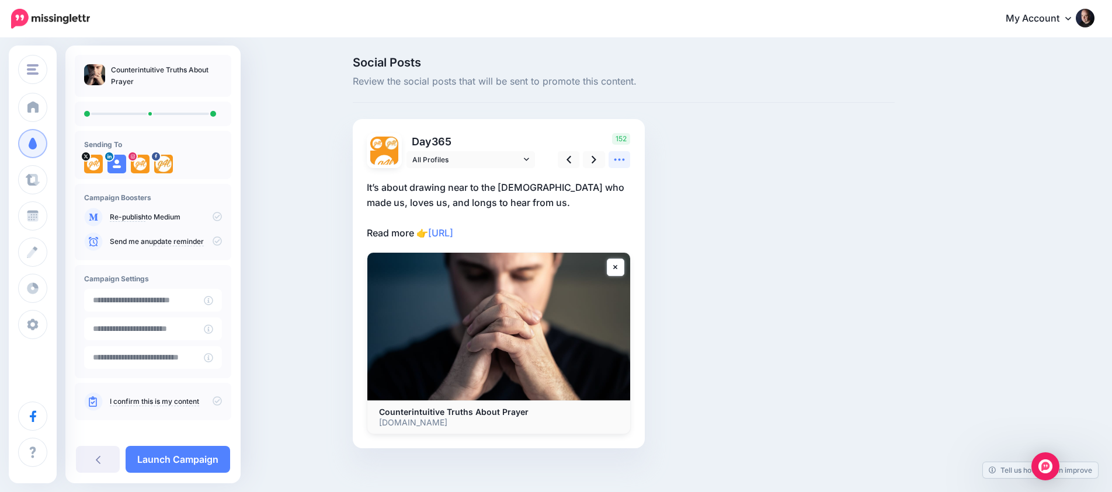
click at [619, 162] on icon at bounding box center [619, 160] width 12 height 12
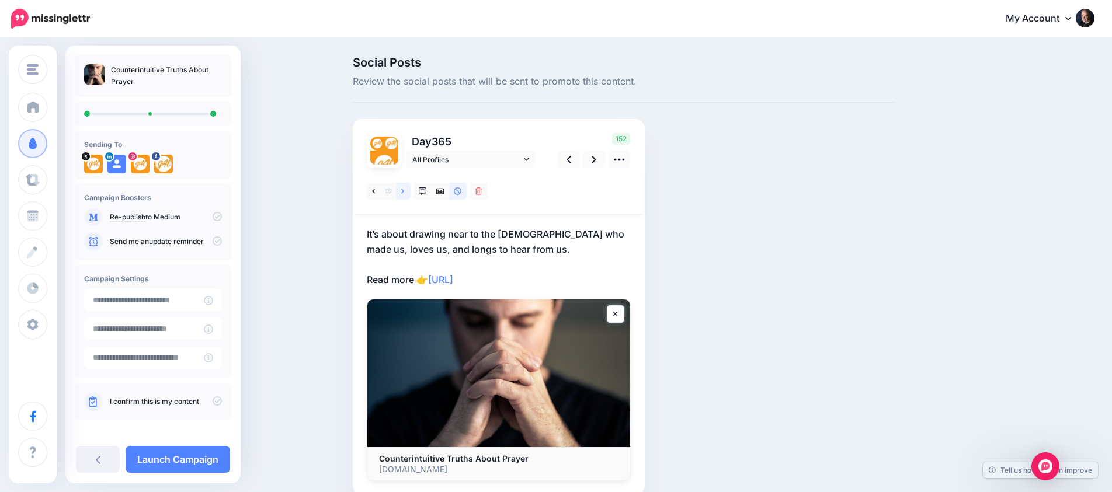
click at [407, 192] on link at bounding box center [403, 191] width 15 height 17
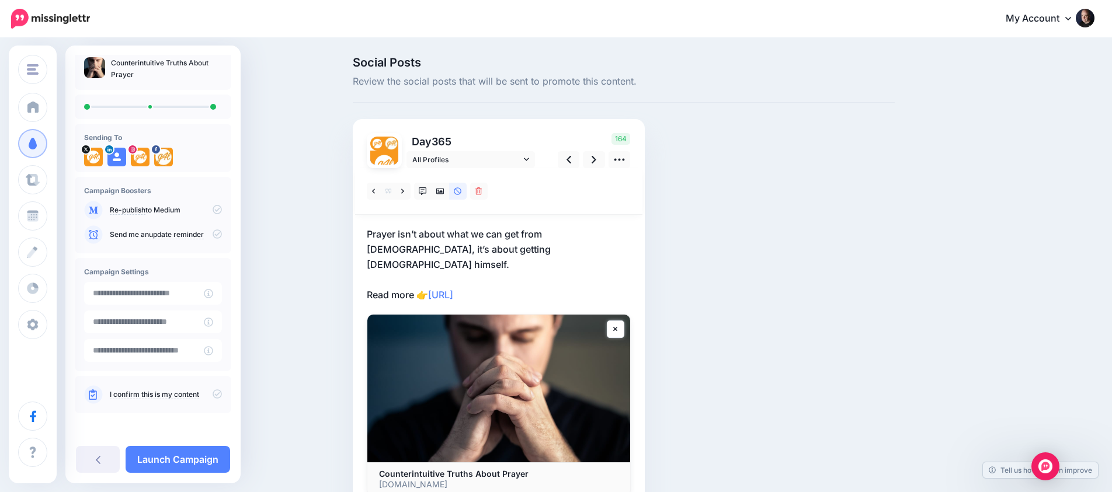
scroll to position [7, 0]
click at [213, 394] on icon at bounding box center [217, 394] width 9 height 9
click at [195, 466] on link "Launch Campaign" at bounding box center [178, 459] width 105 height 27
